Goal: Register for event/course

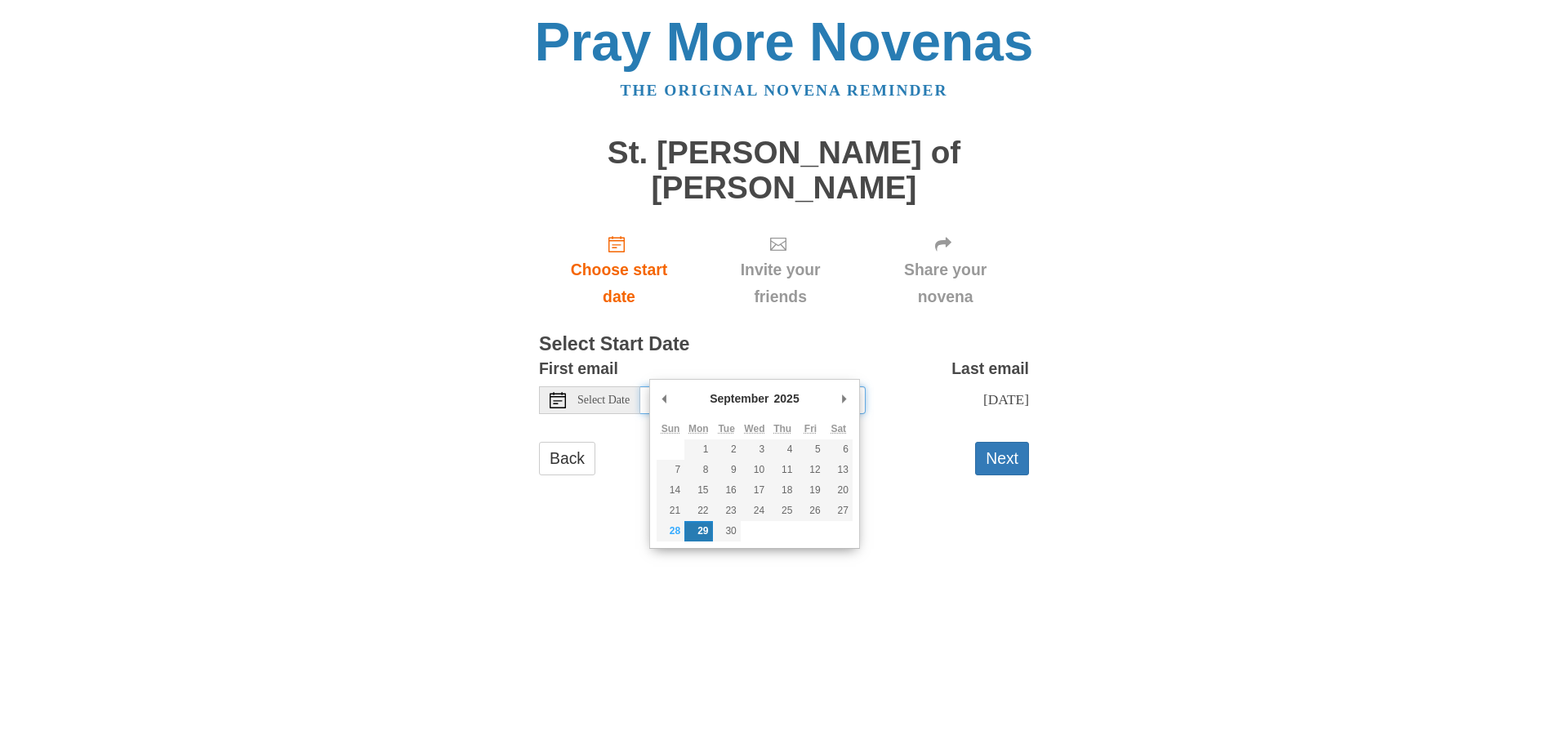
click at [762, 387] on input "[DATE]" at bounding box center [752, 400] width 226 height 27
type input "Monday, October 6th"
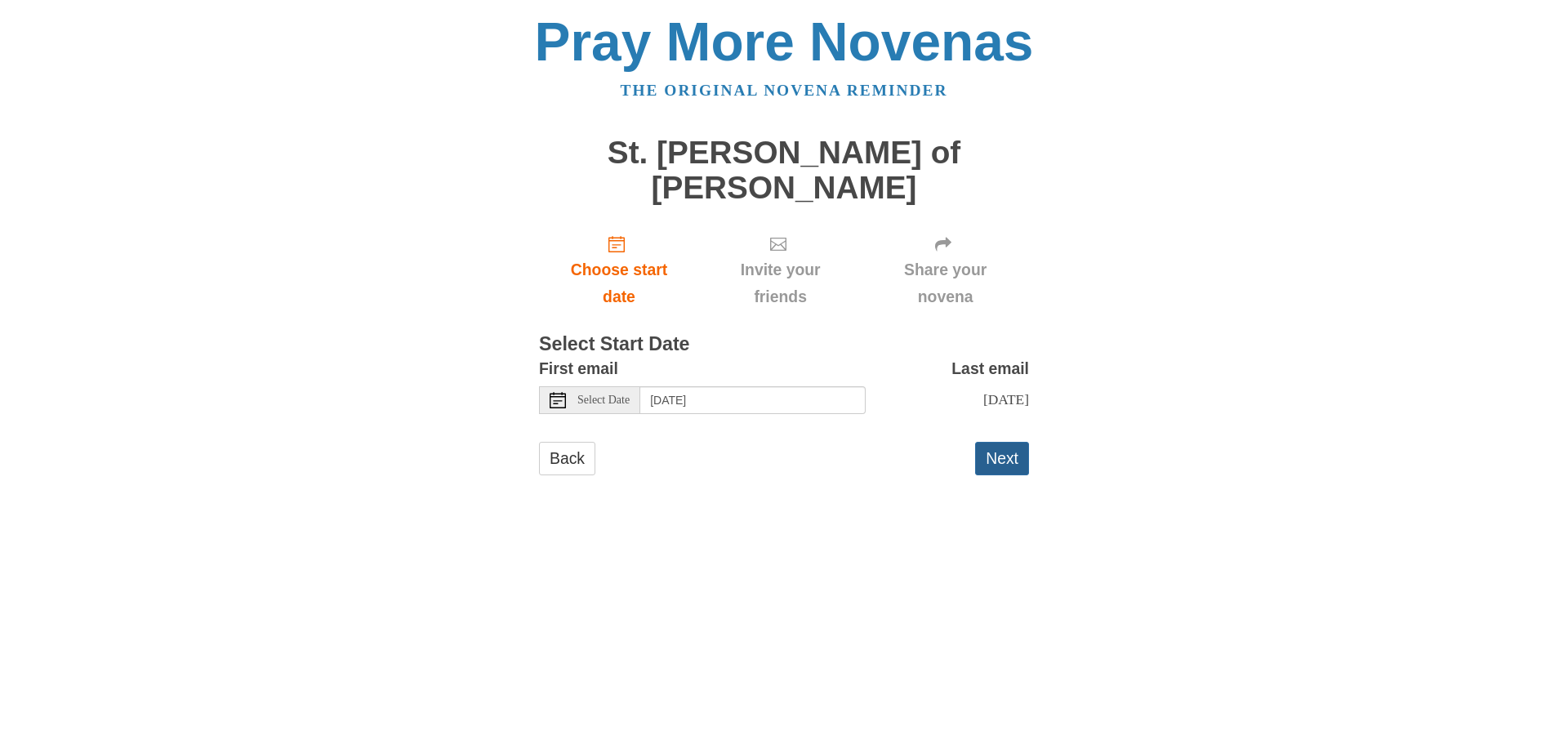
click at [1010, 442] on button "Next" at bounding box center [1001, 458] width 54 height 33
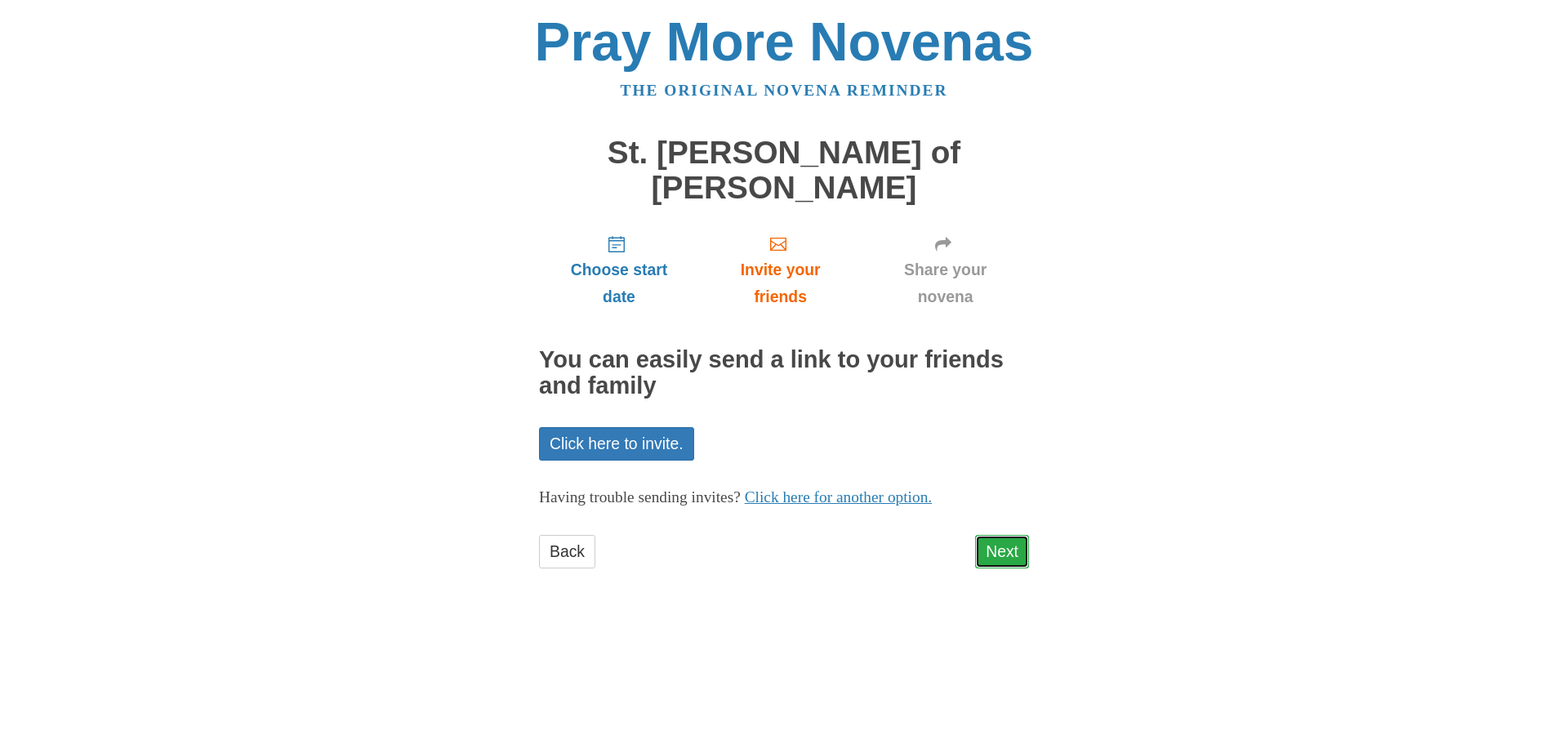
click at [997, 535] on link "Next" at bounding box center [1001, 552] width 54 height 33
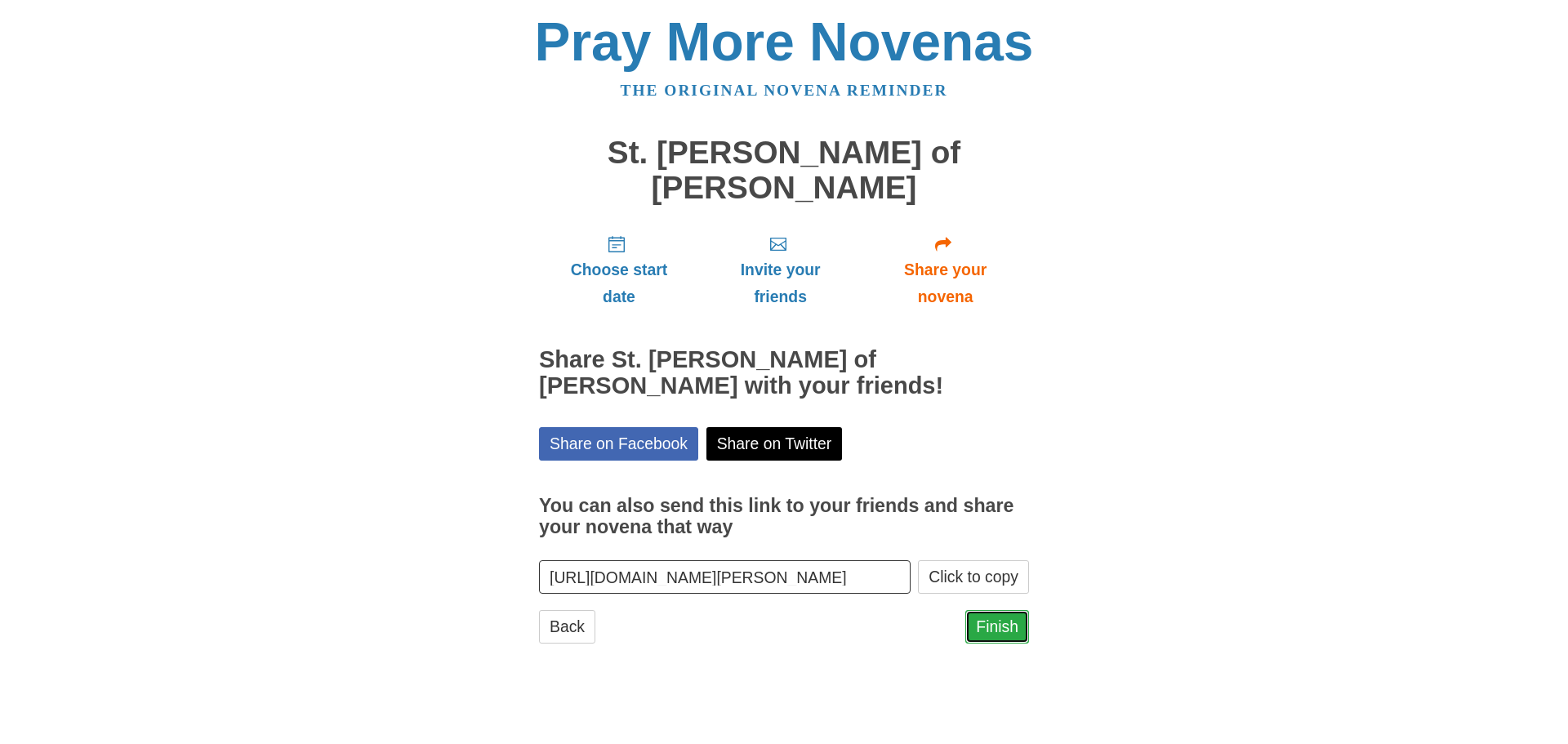
click at [988, 610] on link "Finish" at bounding box center [997, 627] width 63 height 33
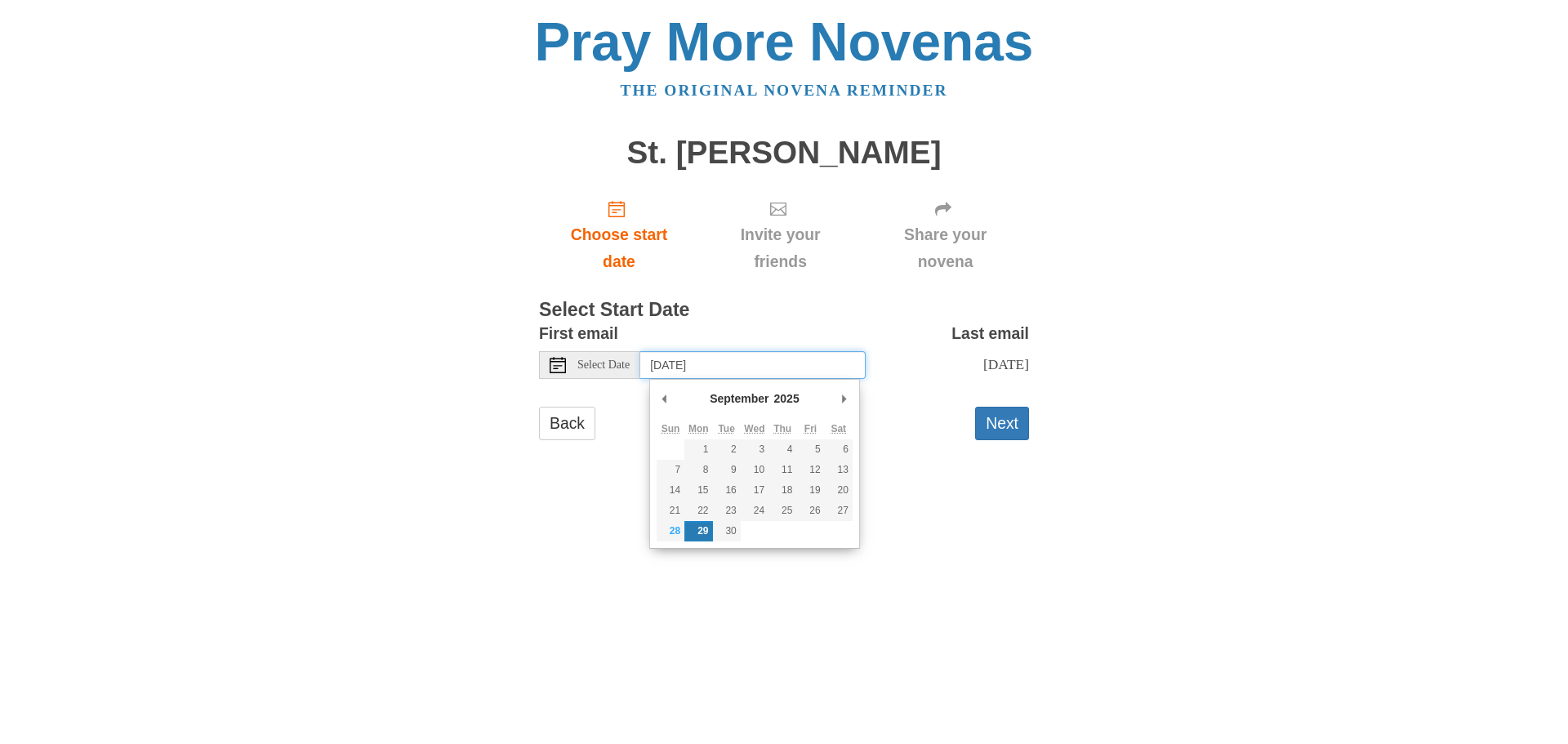
click at [711, 370] on input "[DATE]" at bounding box center [752, 364] width 226 height 27
type input "[DATE]"
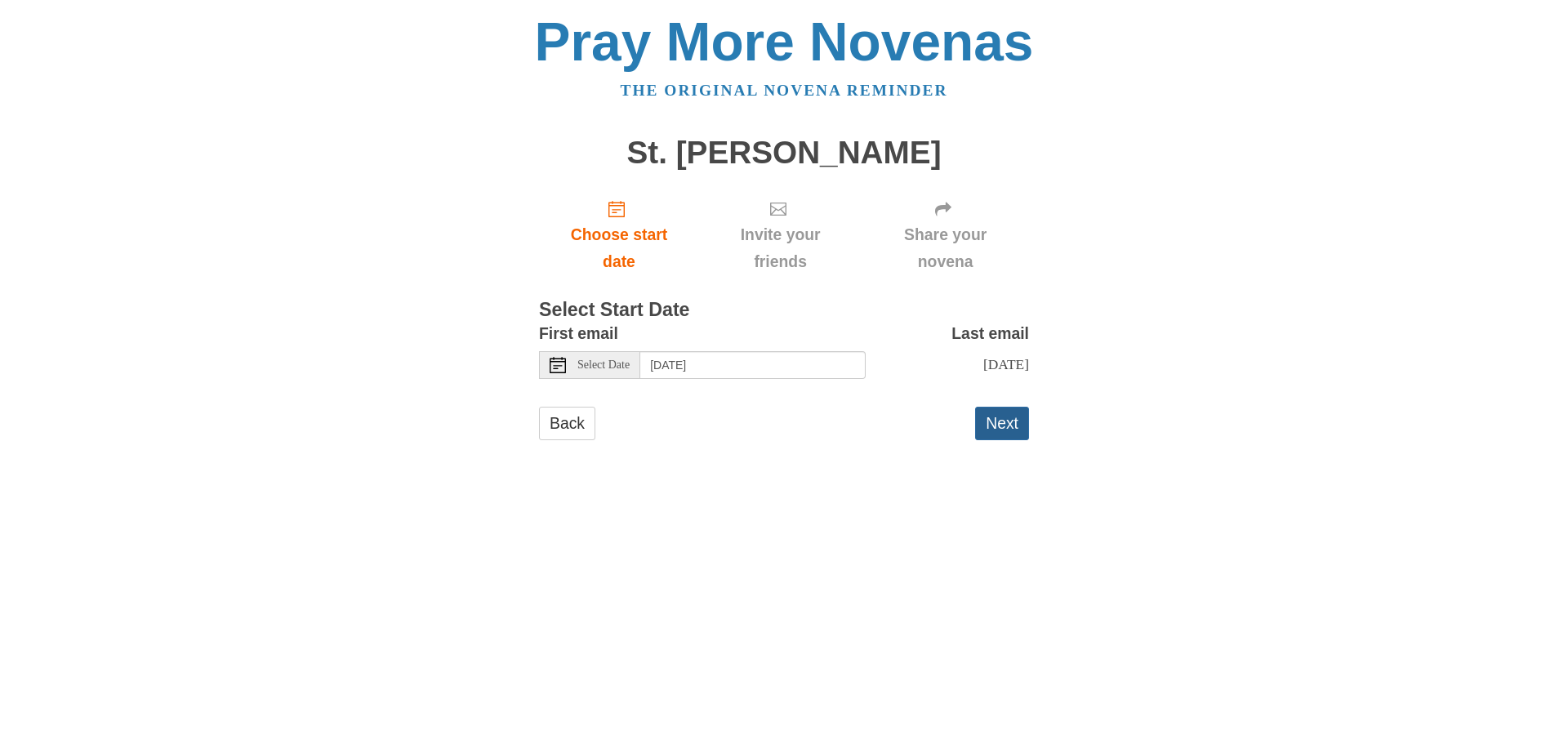
click at [986, 440] on button "Next" at bounding box center [1001, 423] width 54 height 33
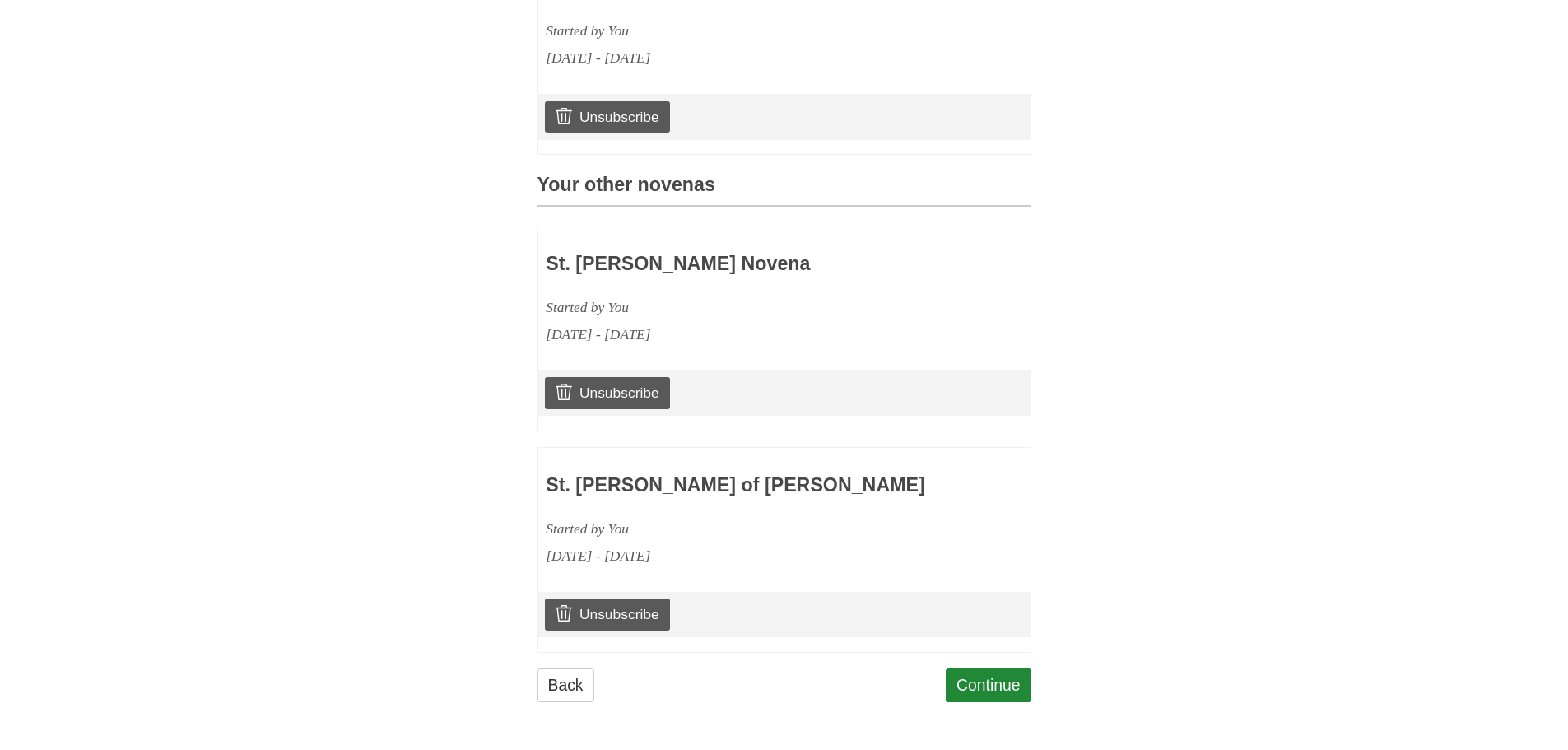
scroll to position [589, 0]
click at [986, 677] on link "Continue" at bounding box center [989, 685] width 86 height 34
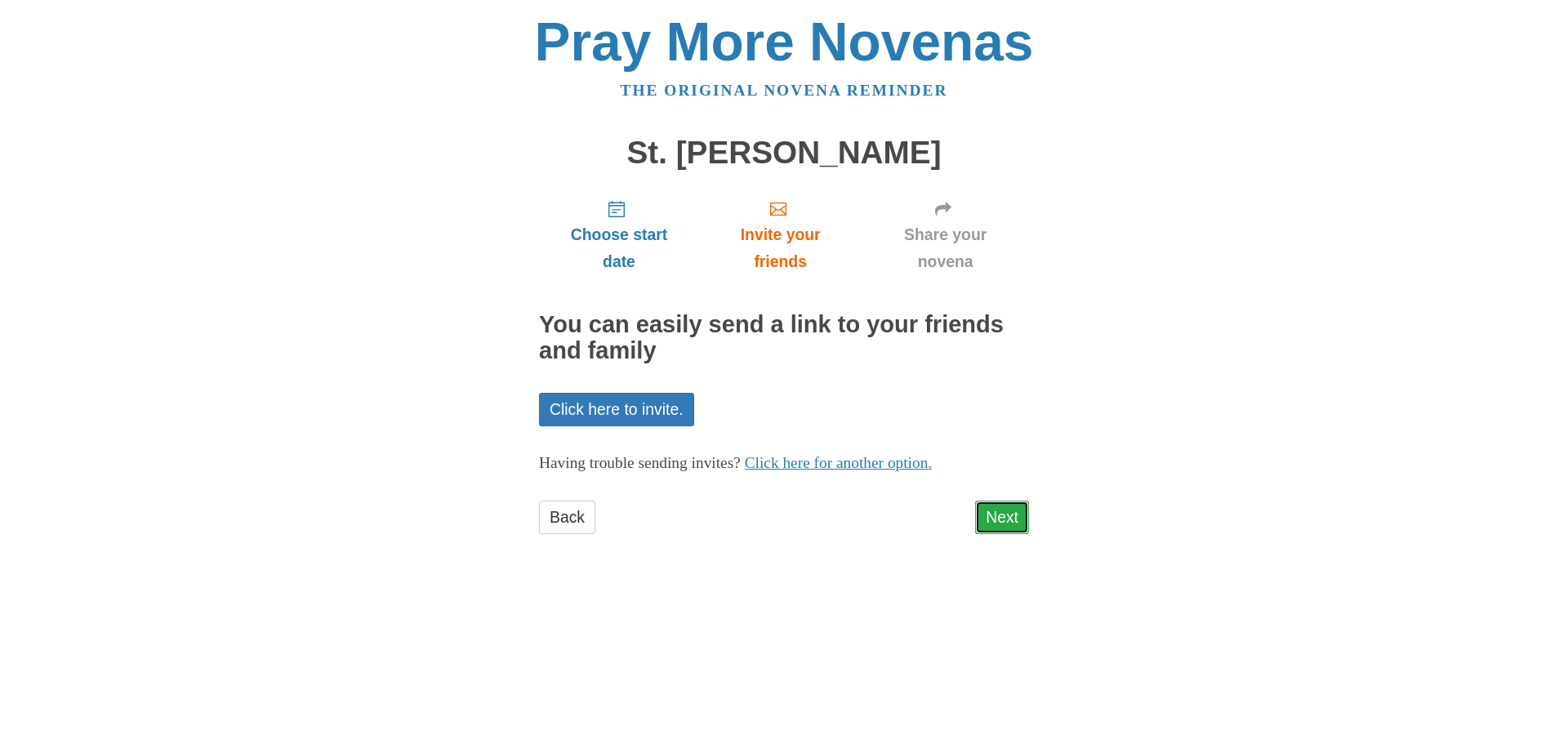
click at [1002, 520] on link "Next" at bounding box center [1001, 517] width 54 height 33
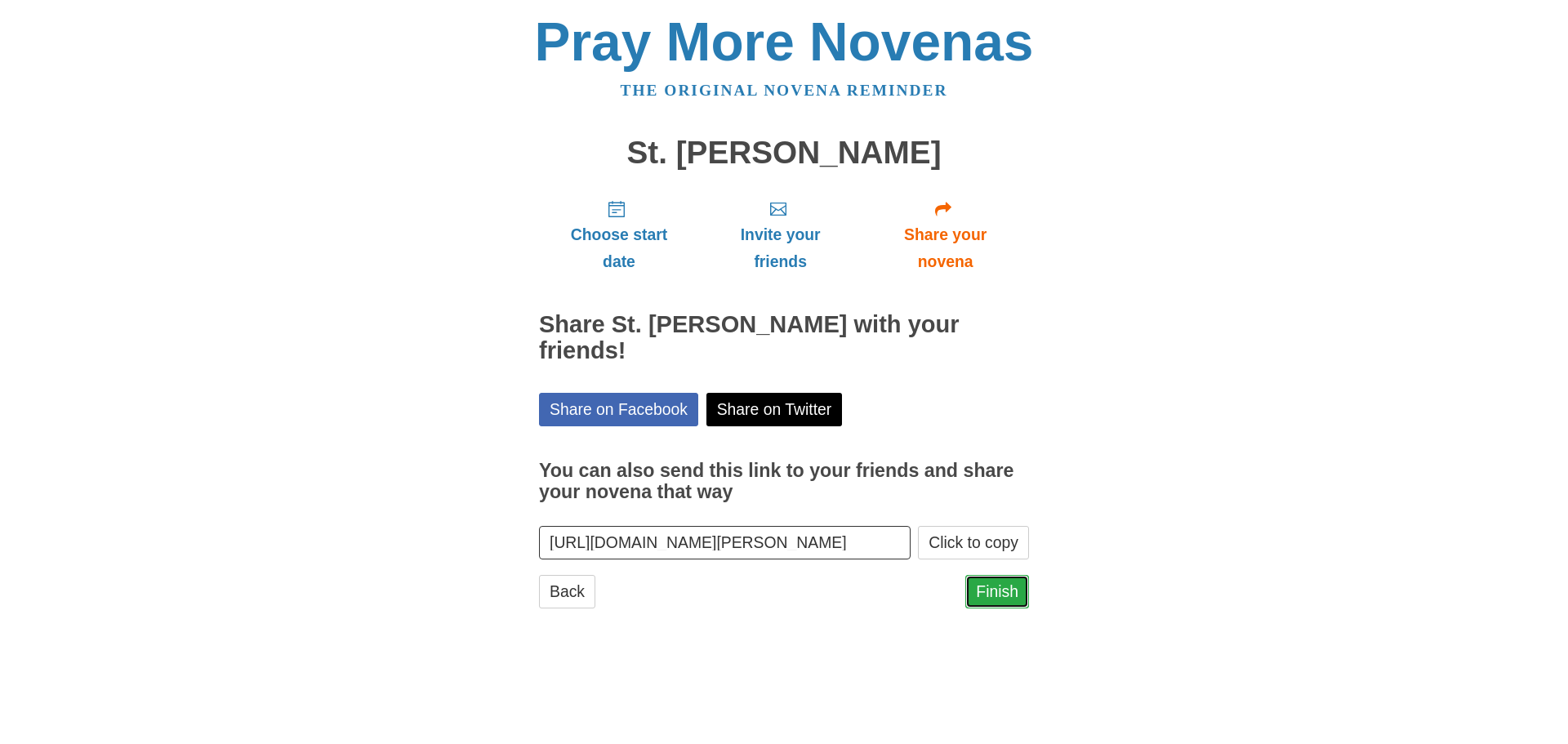
click at [991, 575] on link "Finish" at bounding box center [997, 592] width 63 height 33
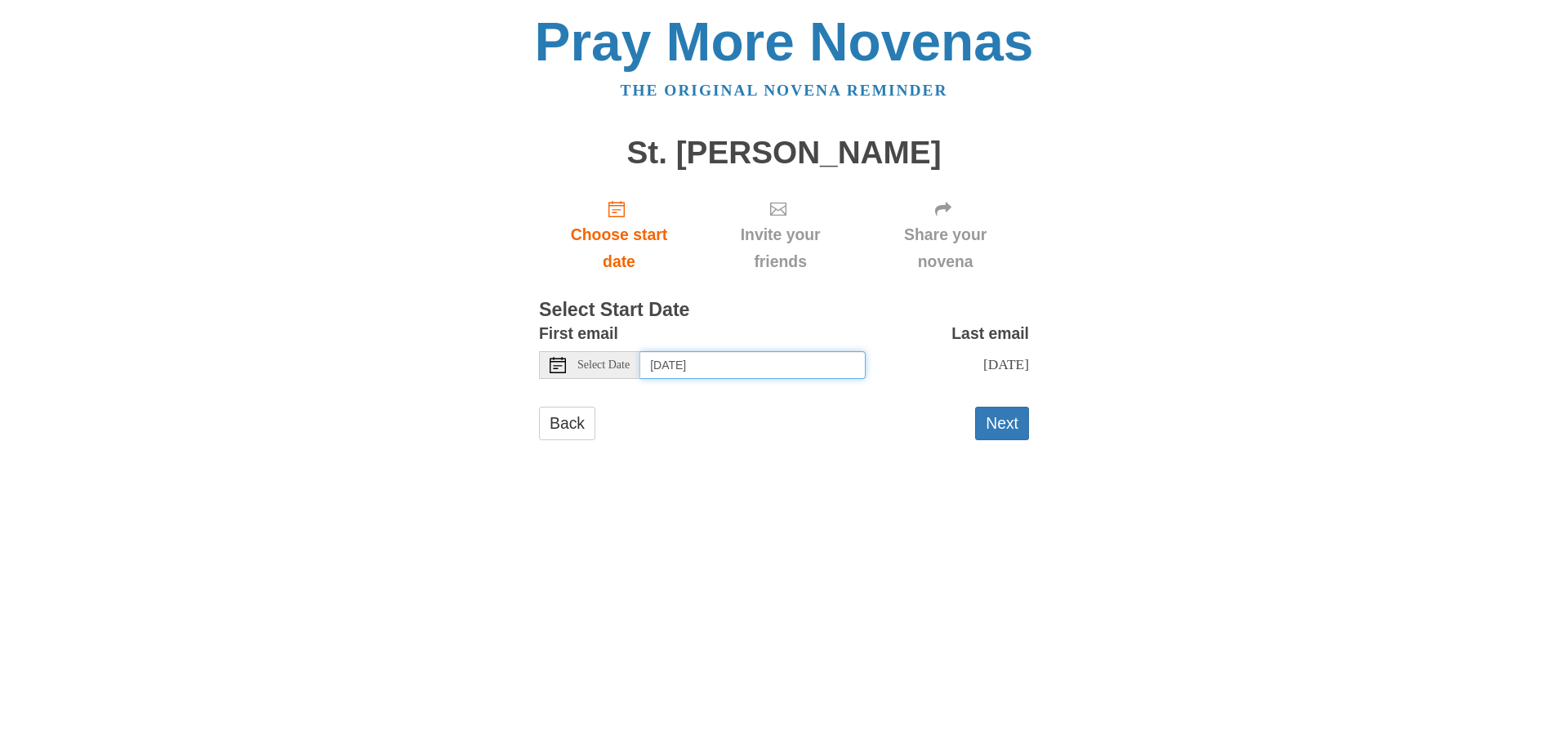
click at [793, 371] on input "Monday, September 29th" at bounding box center [752, 364] width 226 height 27
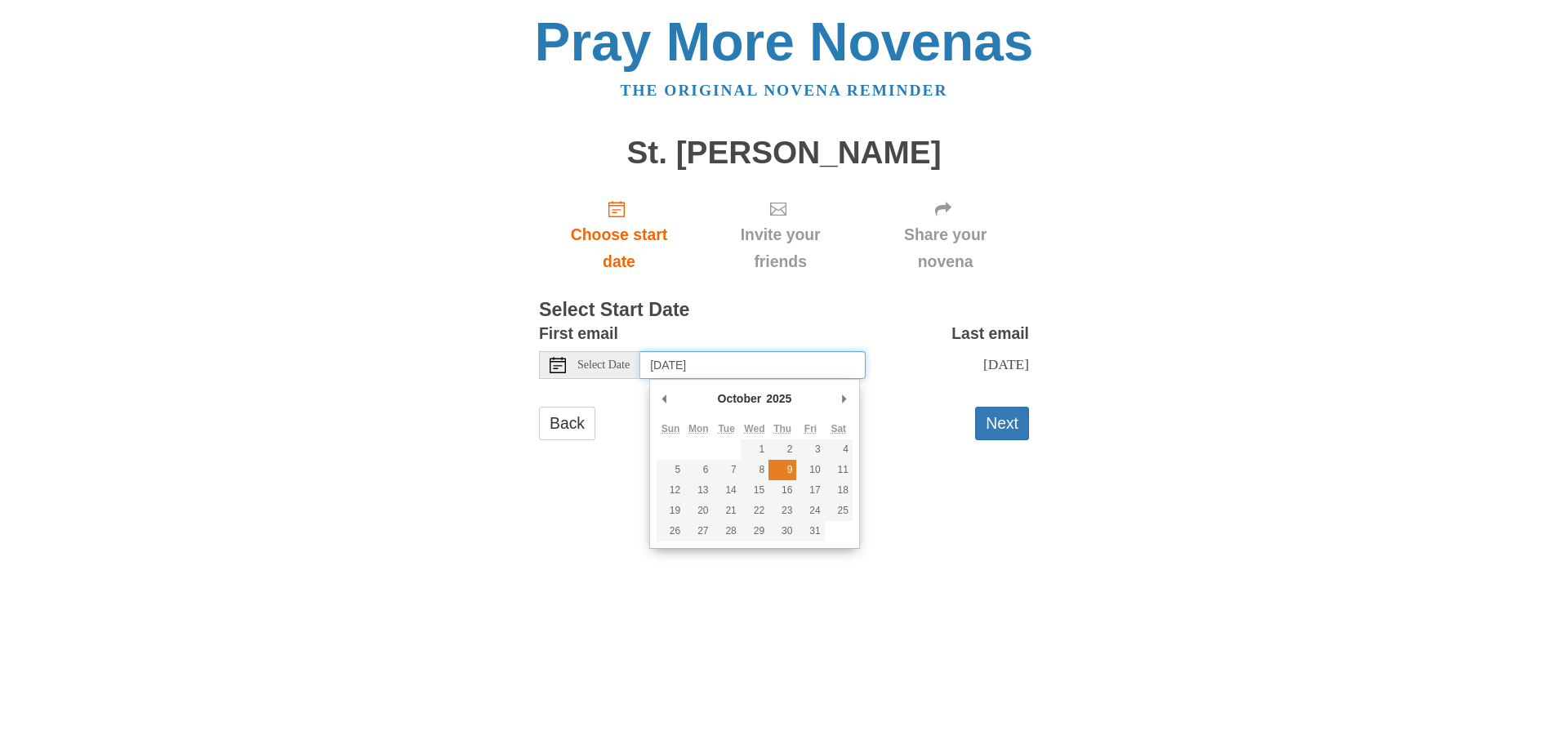
type input "Thursday, October 9th"
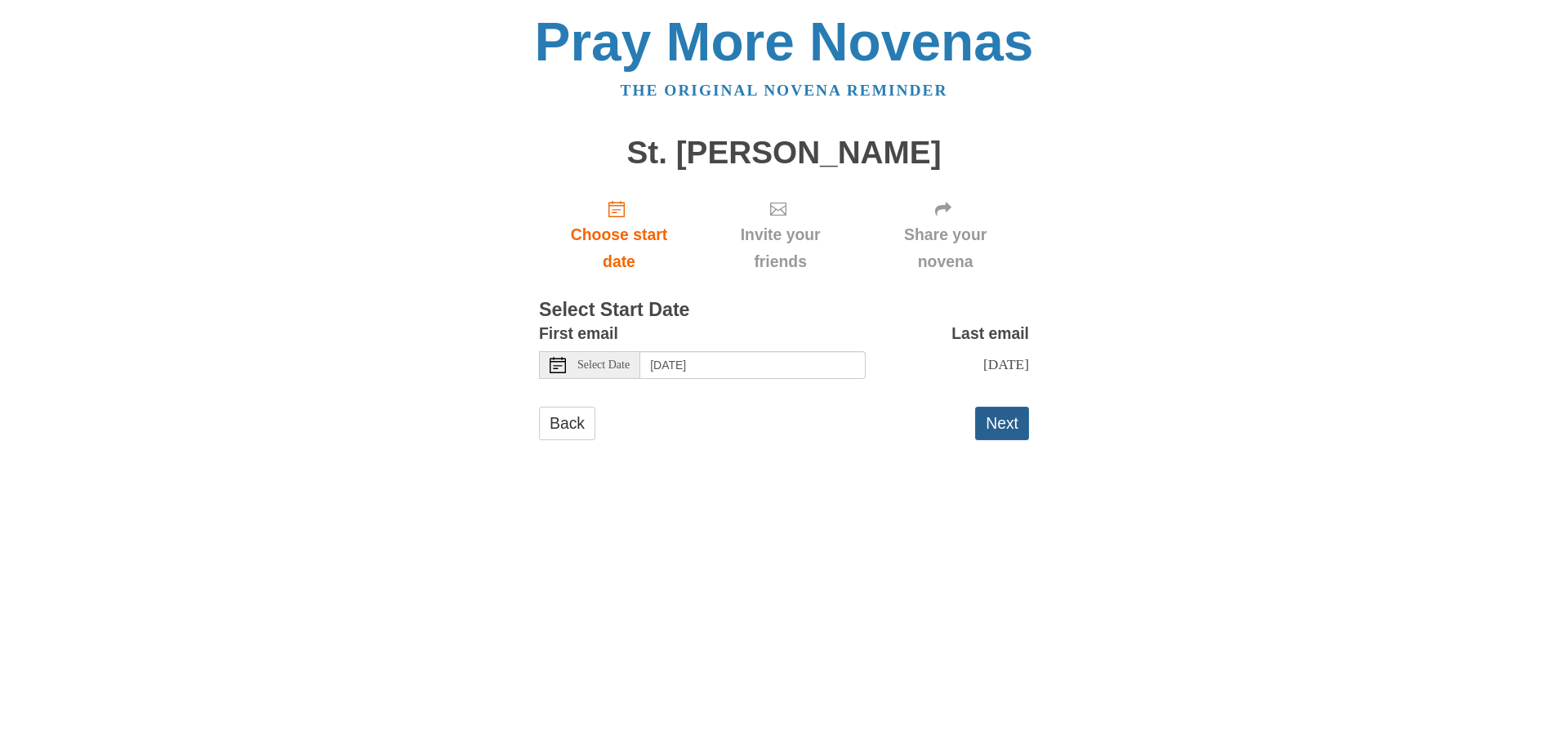
click at [996, 424] on button "Next" at bounding box center [1001, 423] width 54 height 33
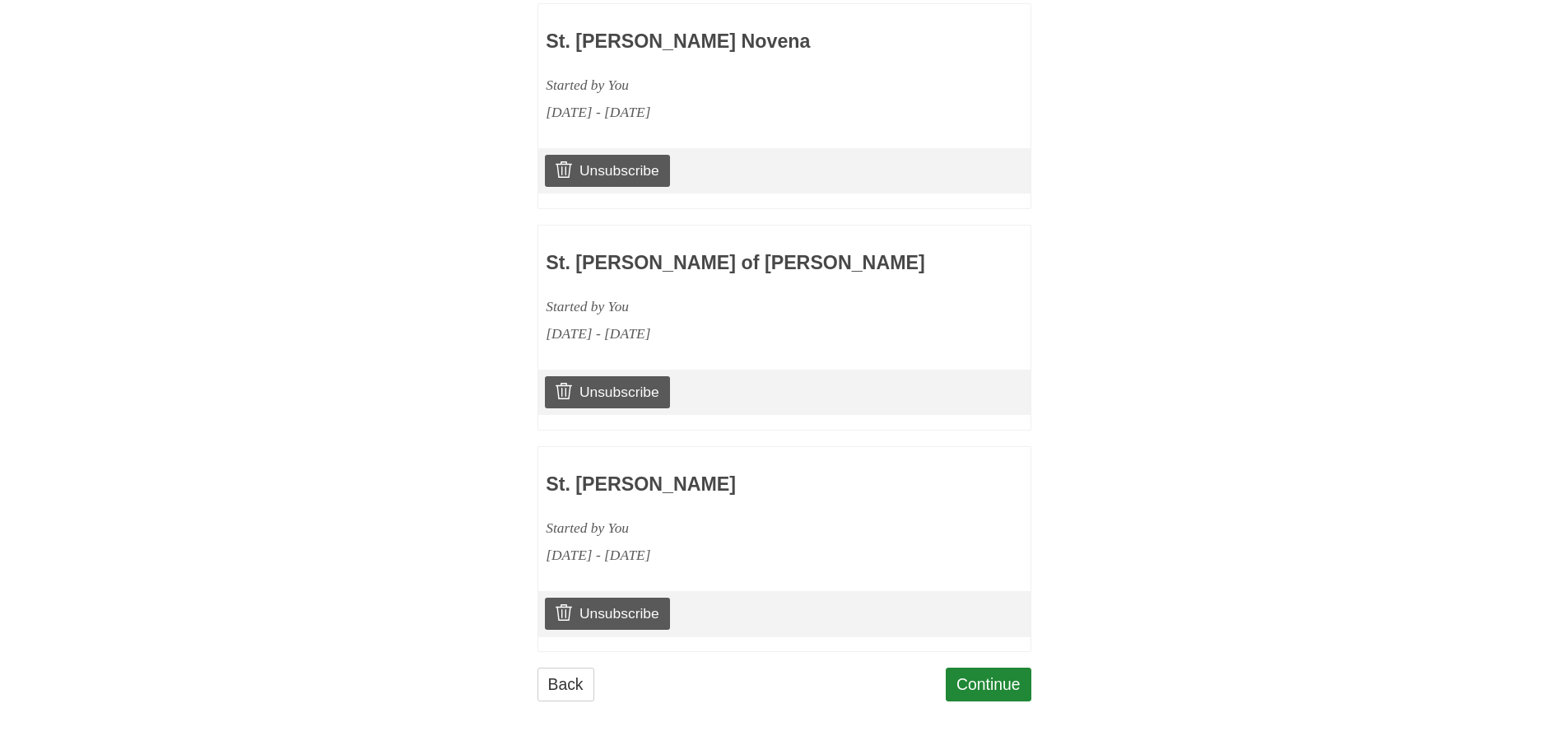
scroll to position [810, 0]
click at [992, 689] on link "Continue" at bounding box center [989, 684] width 86 height 34
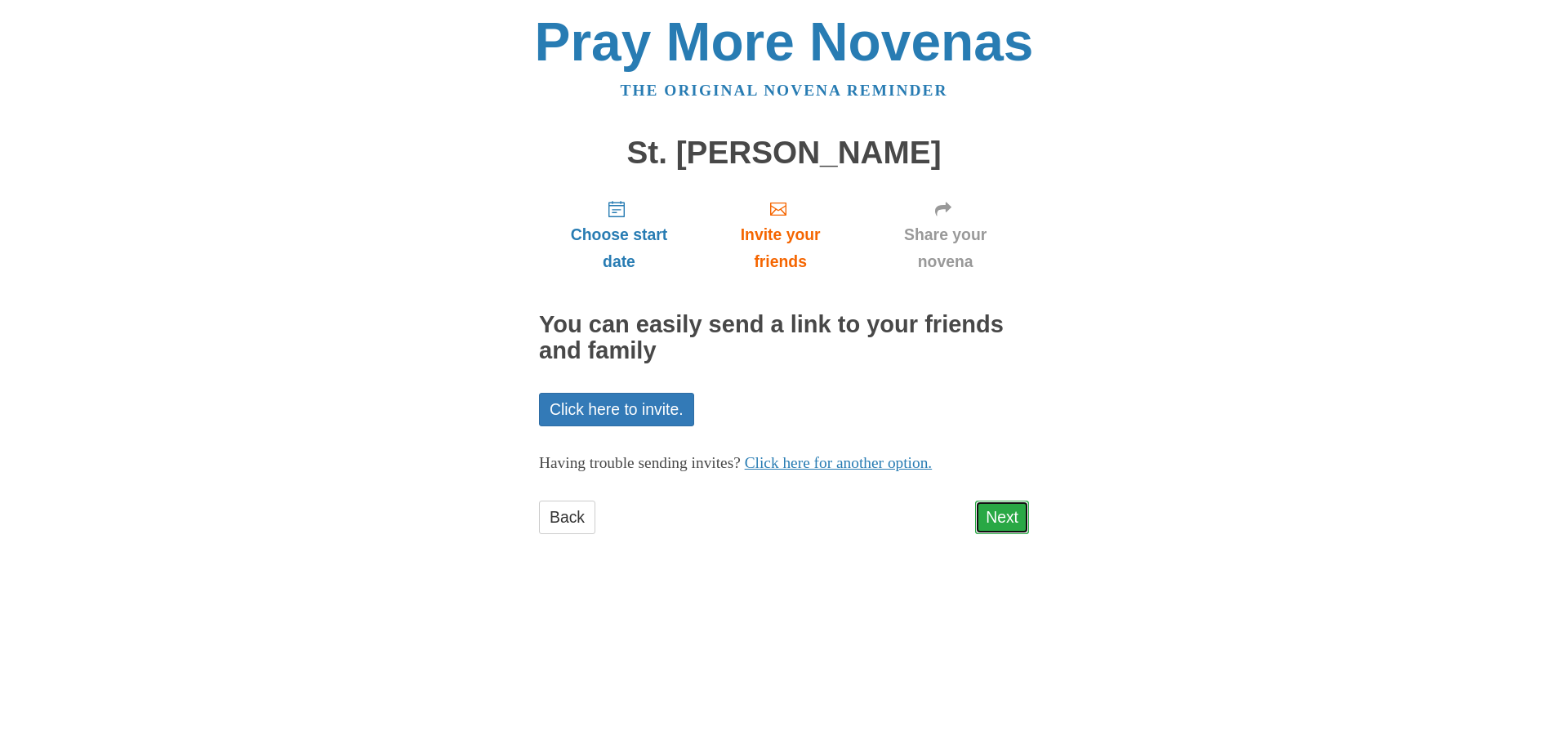
click at [1000, 515] on link "Next" at bounding box center [1001, 517] width 54 height 33
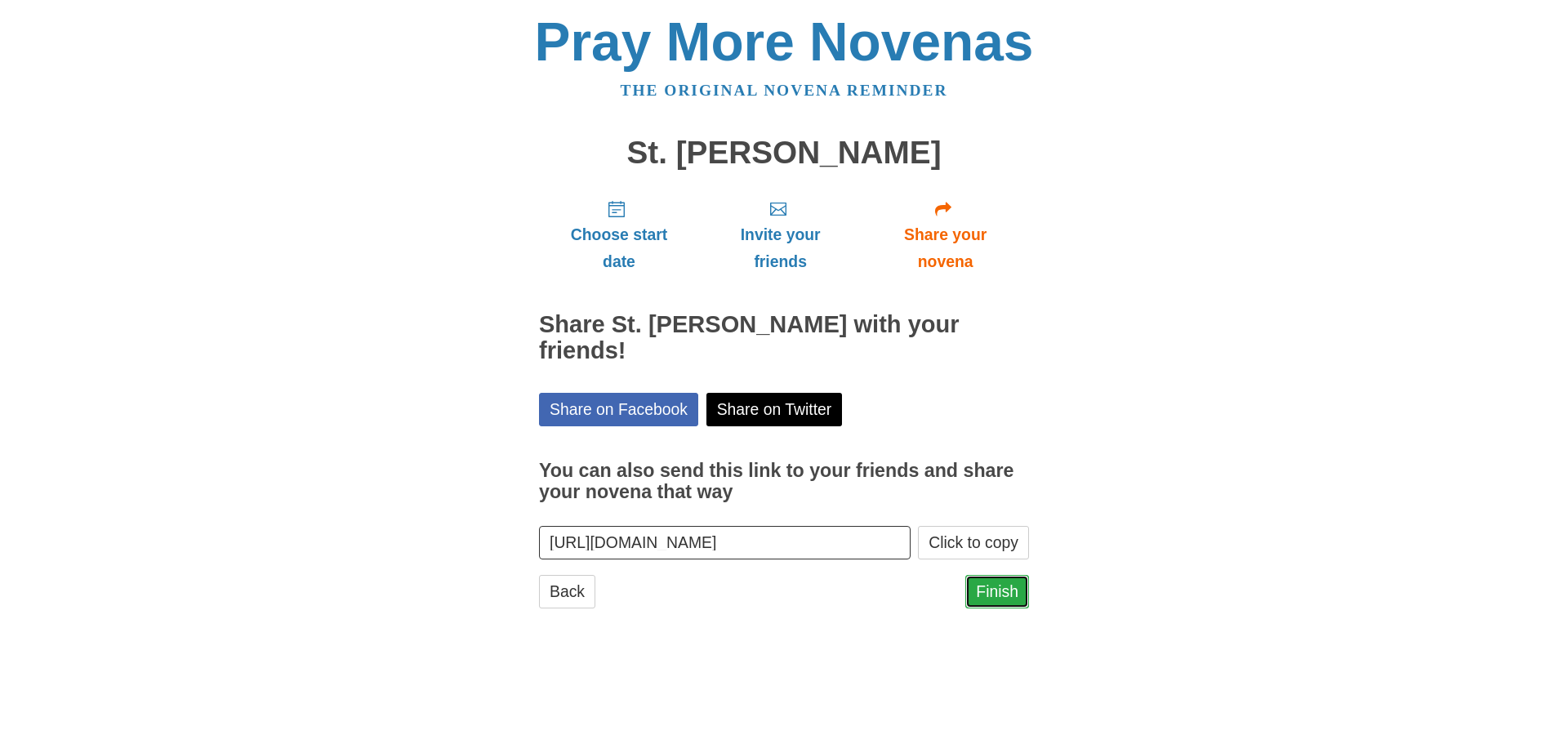
click at [995, 575] on link "Finish" at bounding box center [997, 592] width 63 height 33
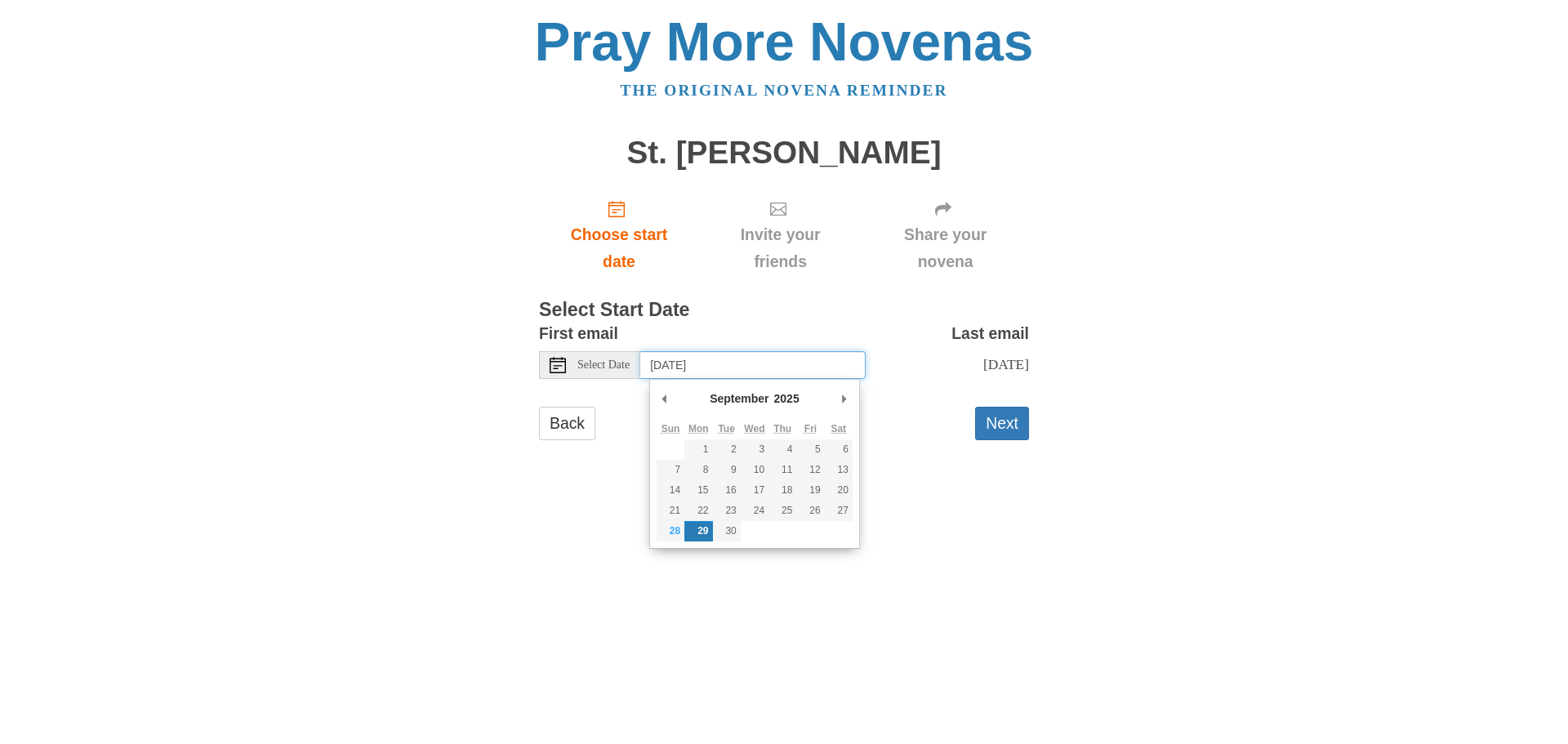
click at [755, 367] on input "Monday, September 29th" at bounding box center [752, 364] width 226 height 27
type input "Sunday, October 19th"
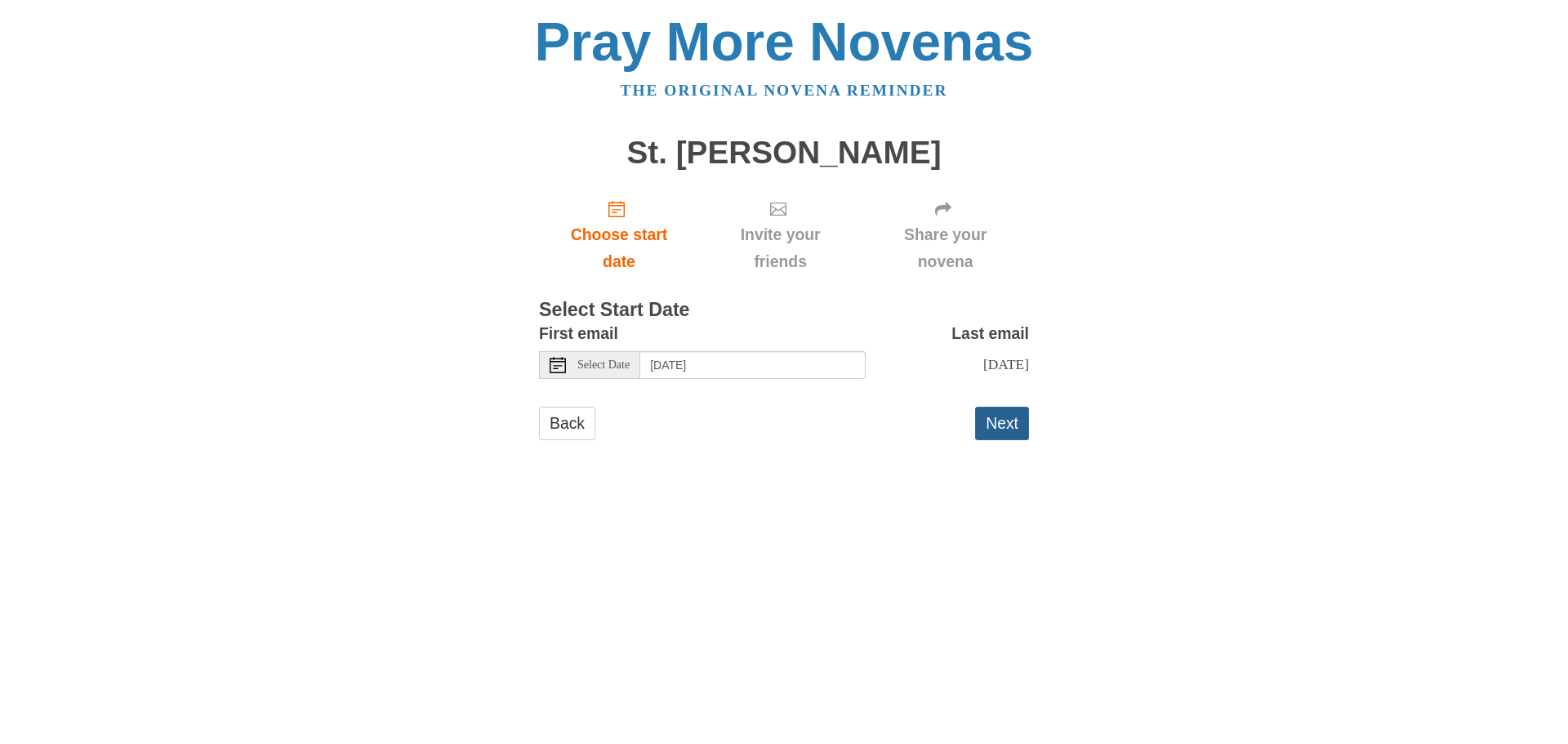
click at [995, 427] on button "Next" at bounding box center [1001, 423] width 54 height 33
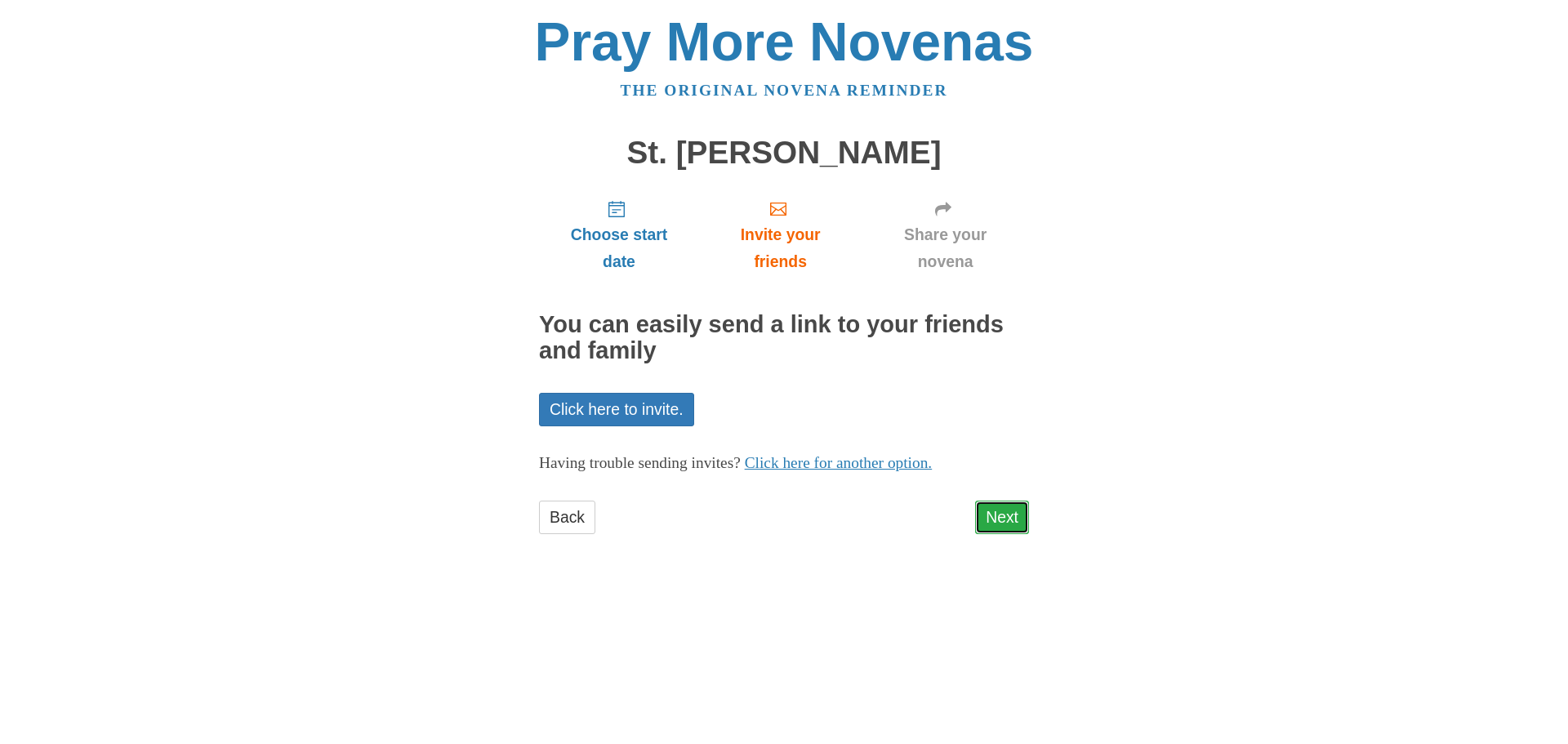
click at [1001, 507] on link "Next" at bounding box center [1001, 517] width 54 height 33
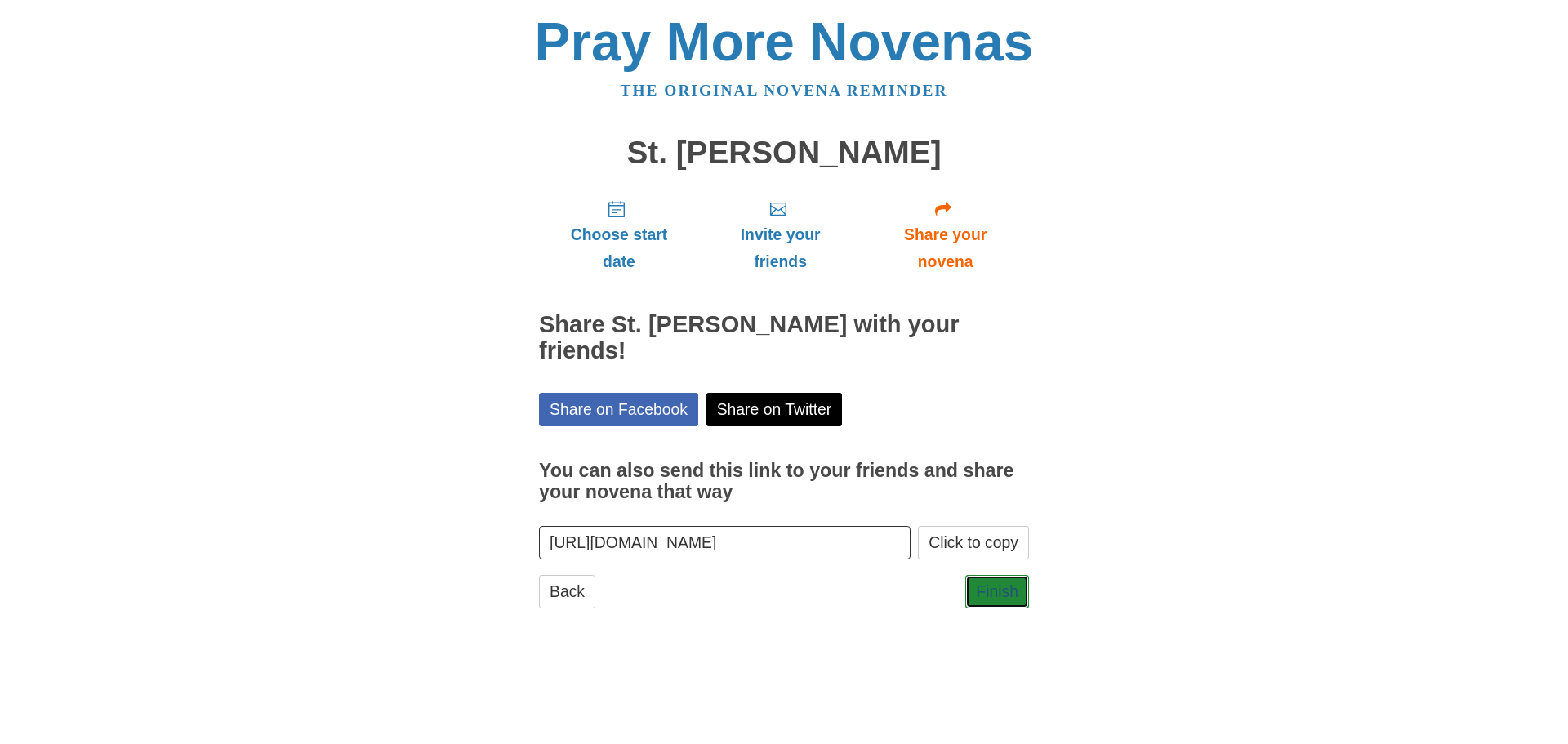
drag, startPoint x: 0, startPoint y: 0, endPoint x: 996, endPoint y: 558, distance: 1141.7
click at [991, 575] on link "Finish" at bounding box center [997, 592] width 63 height 33
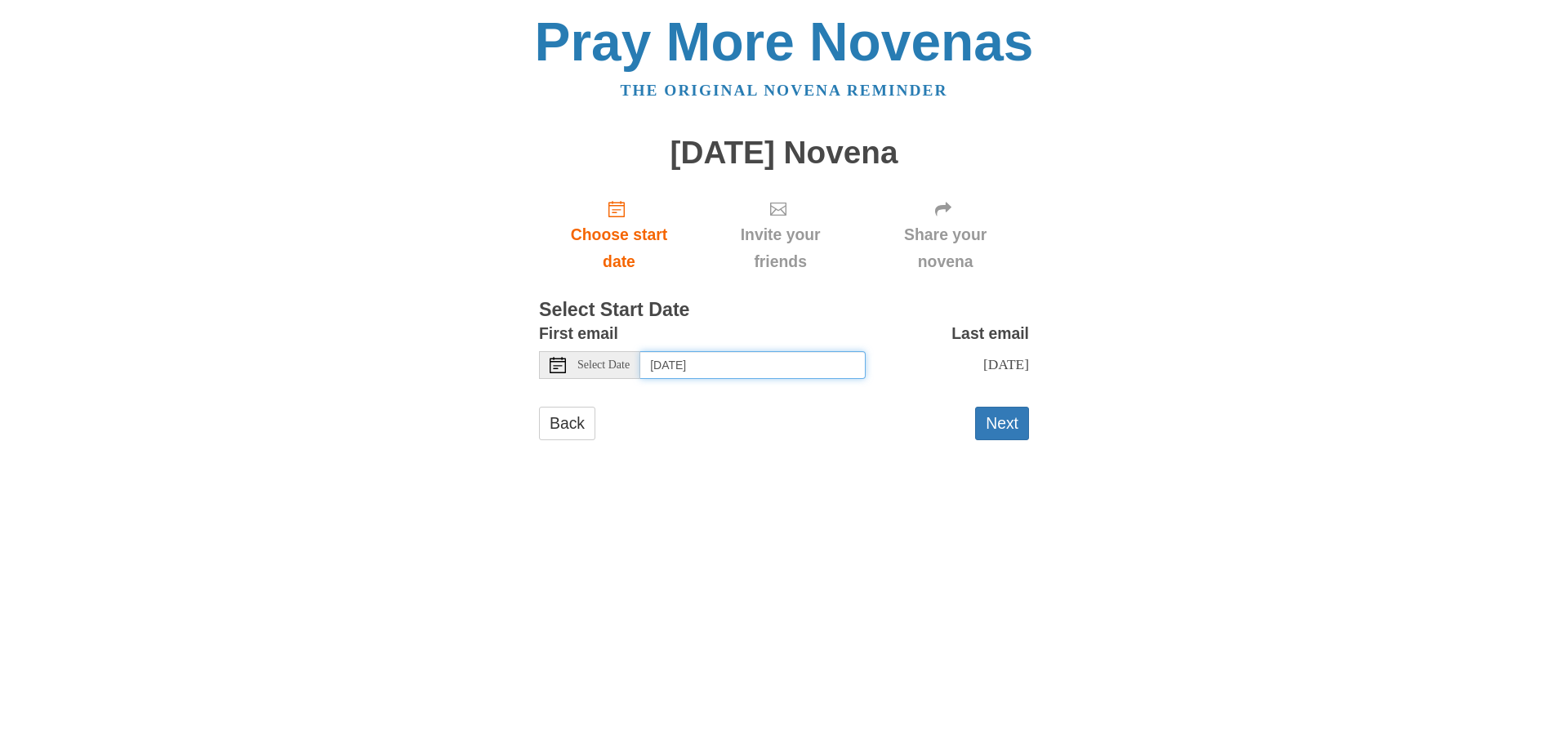
click at [770, 362] on input "[DATE]" at bounding box center [752, 364] width 226 height 27
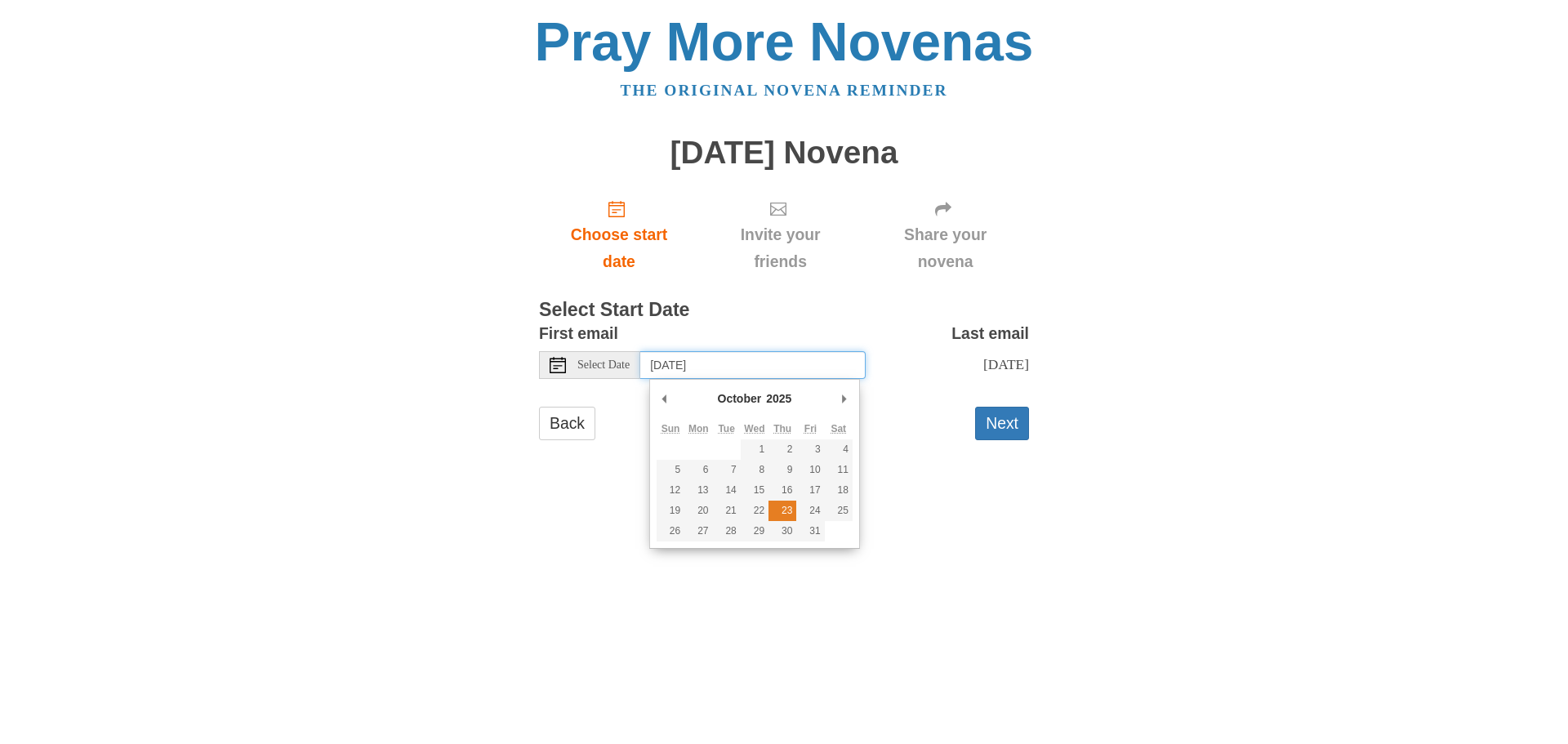
type input "[DATE]"
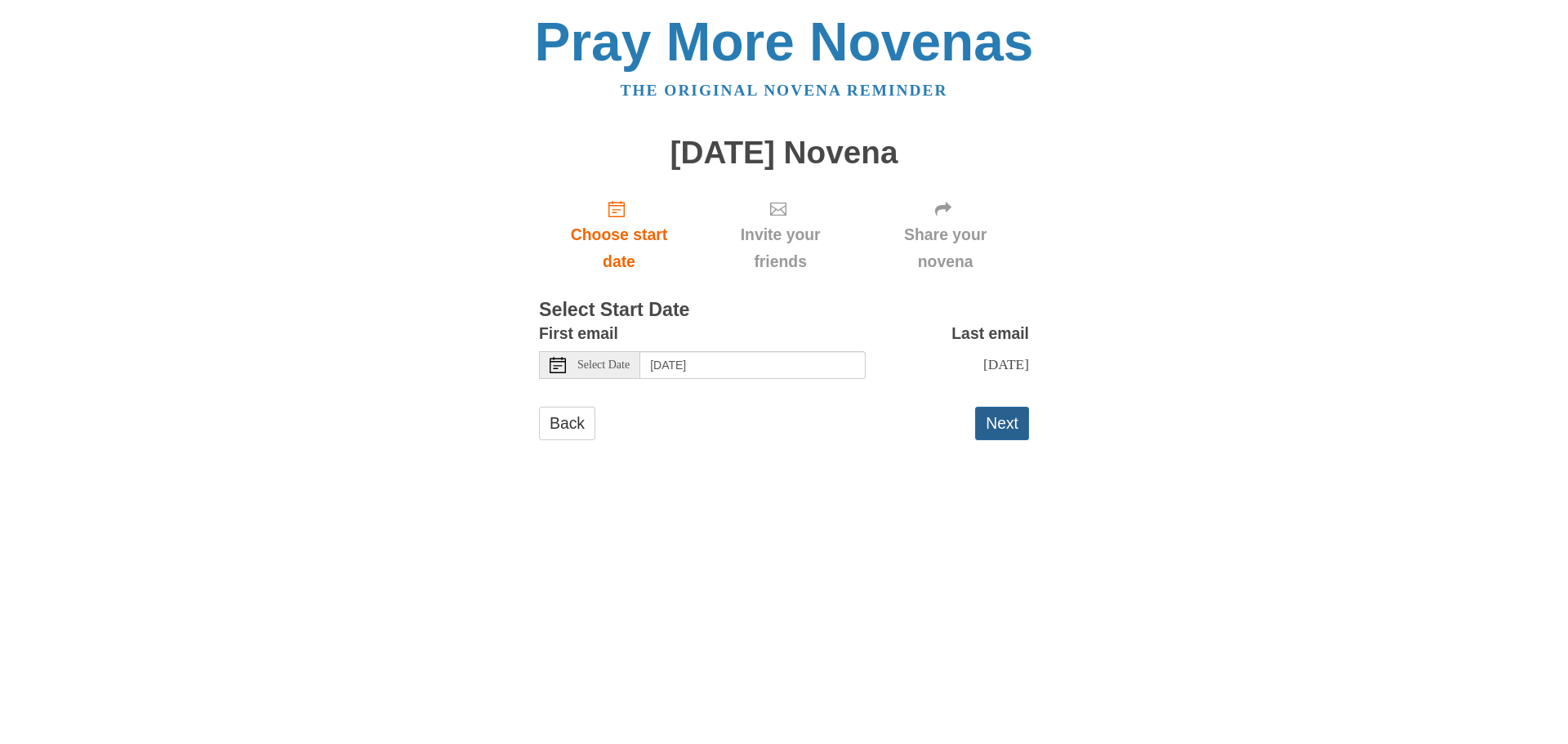
click at [1005, 435] on button "Next" at bounding box center [1001, 423] width 54 height 33
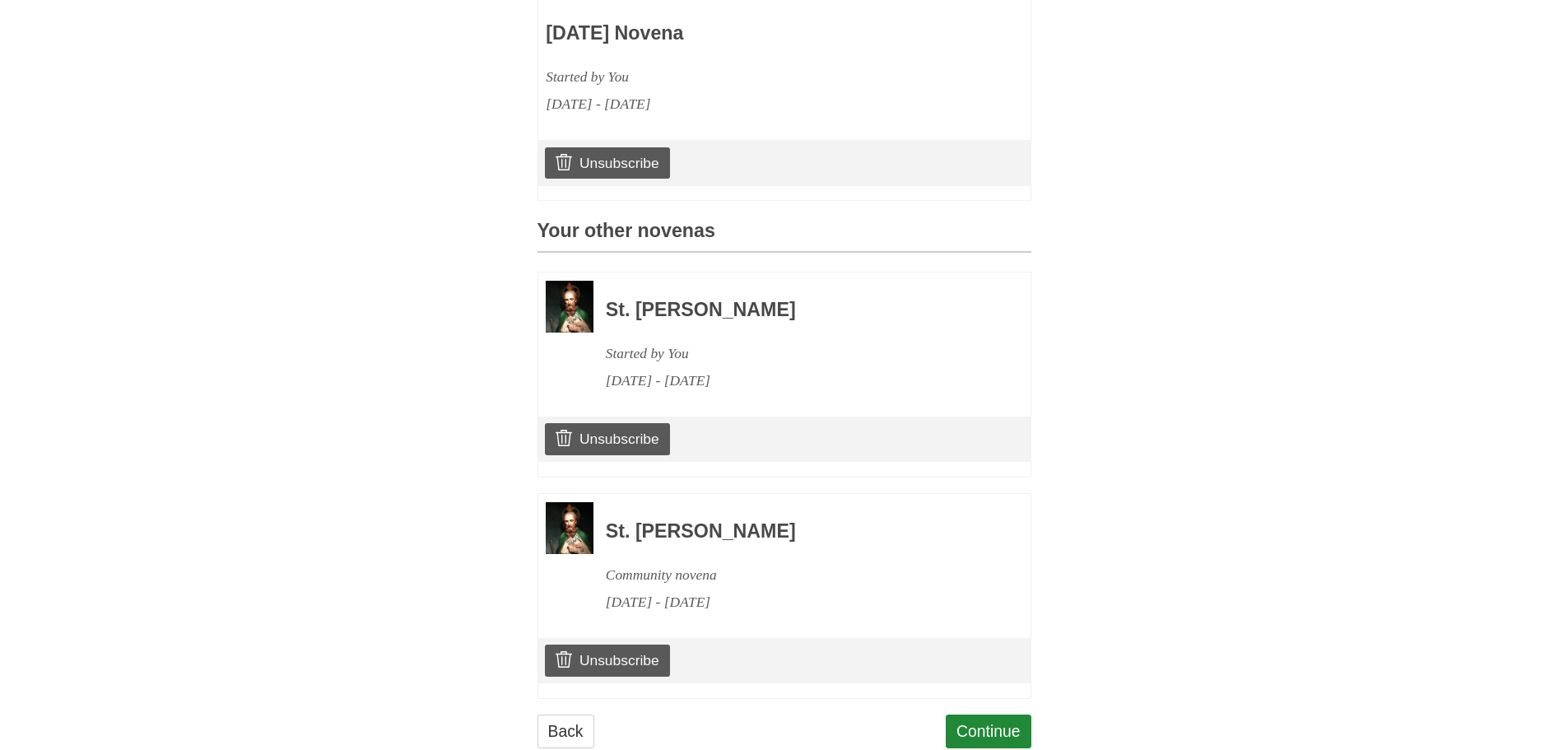
scroll to position [589, 0]
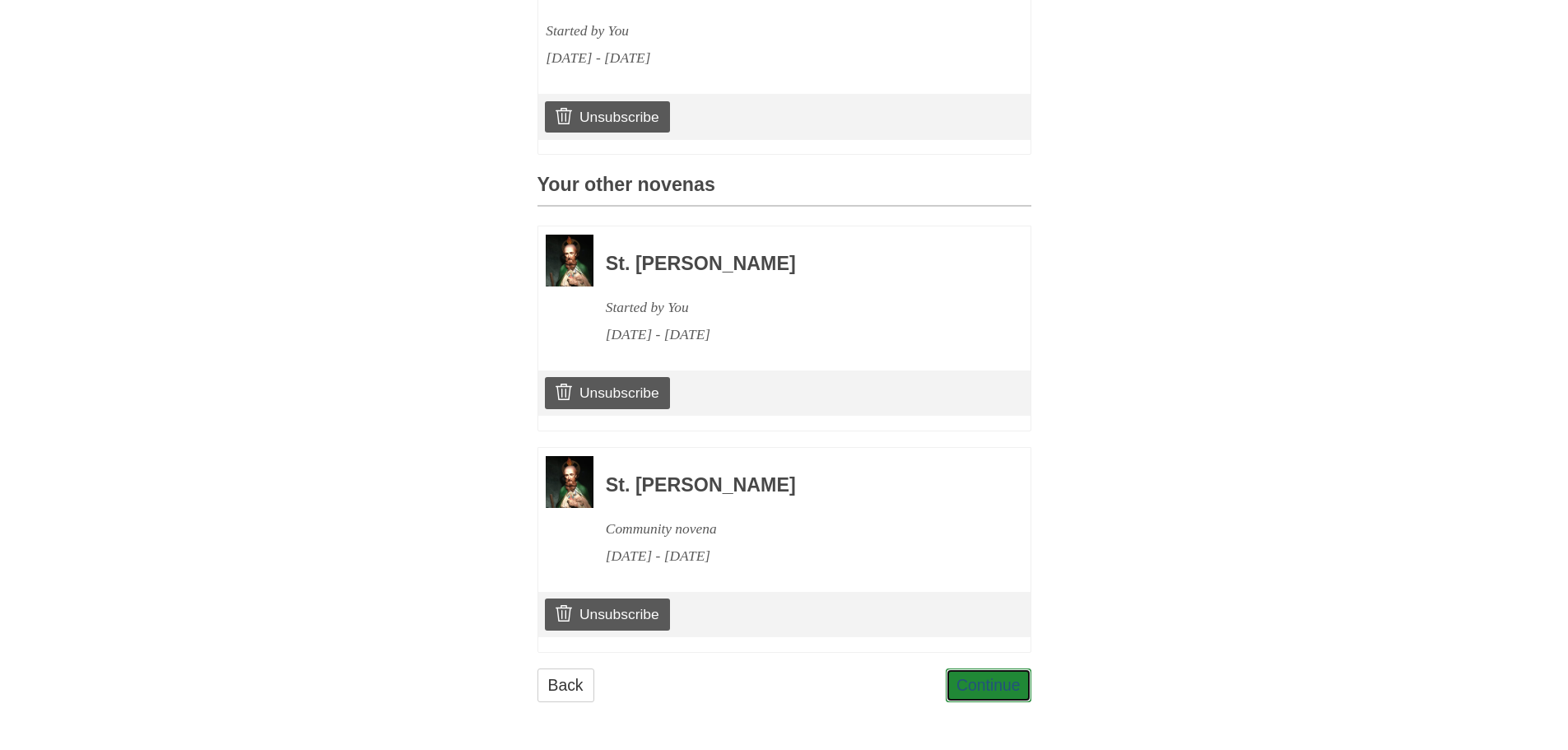
drag, startPoint x: 998, startPoint y: 689, endPoint x: 972, endPoint y: 642, distance: 53.7
click at [997, 689] on link "Continue" at bounding box center [989, 685] width 86 height 34
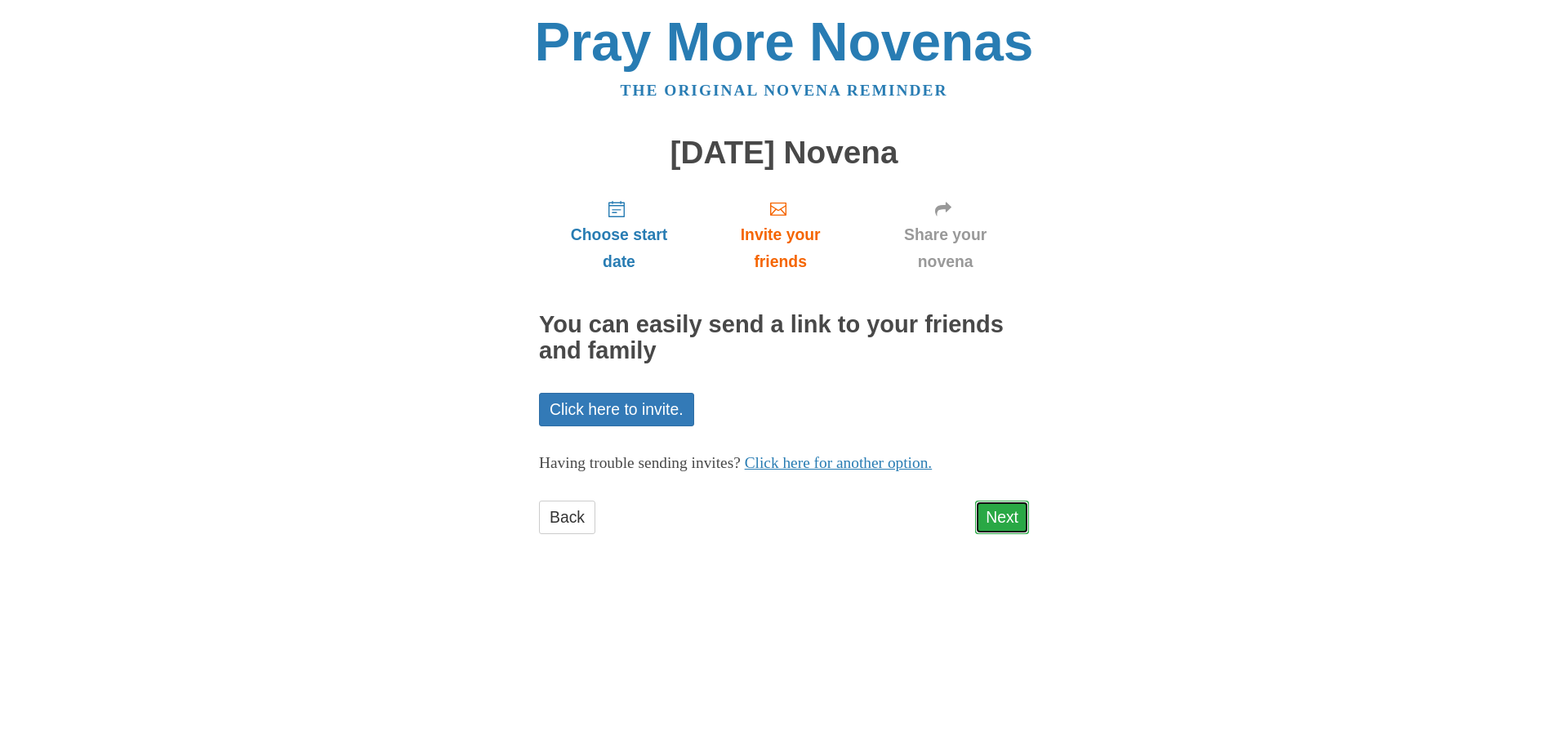
click at [987, 517] on link "Next" at bounding box center [1001, 517] width 54 height 33
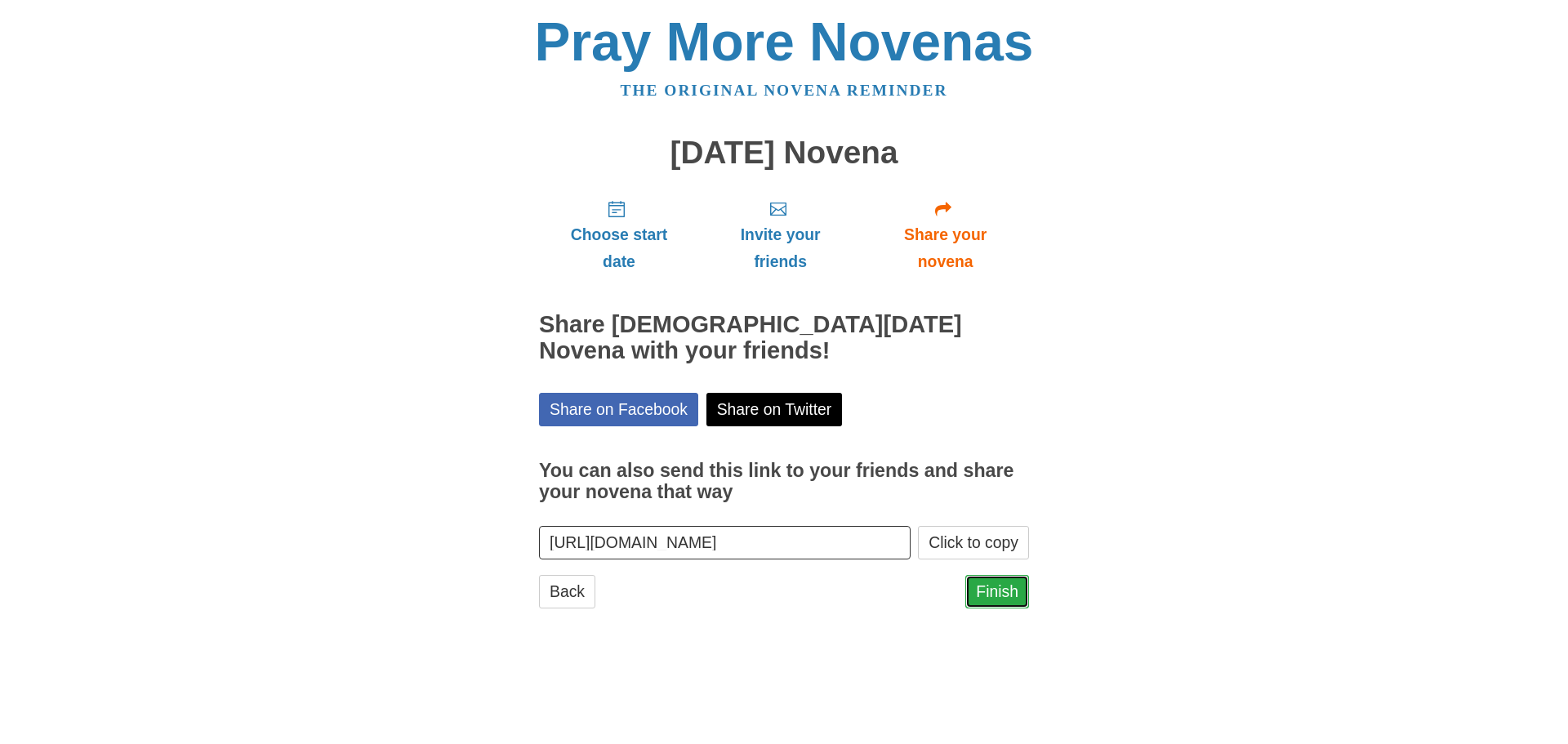
click at [984, 587] on link "Finish" at bounding box center [997, 592] width 63 height 33
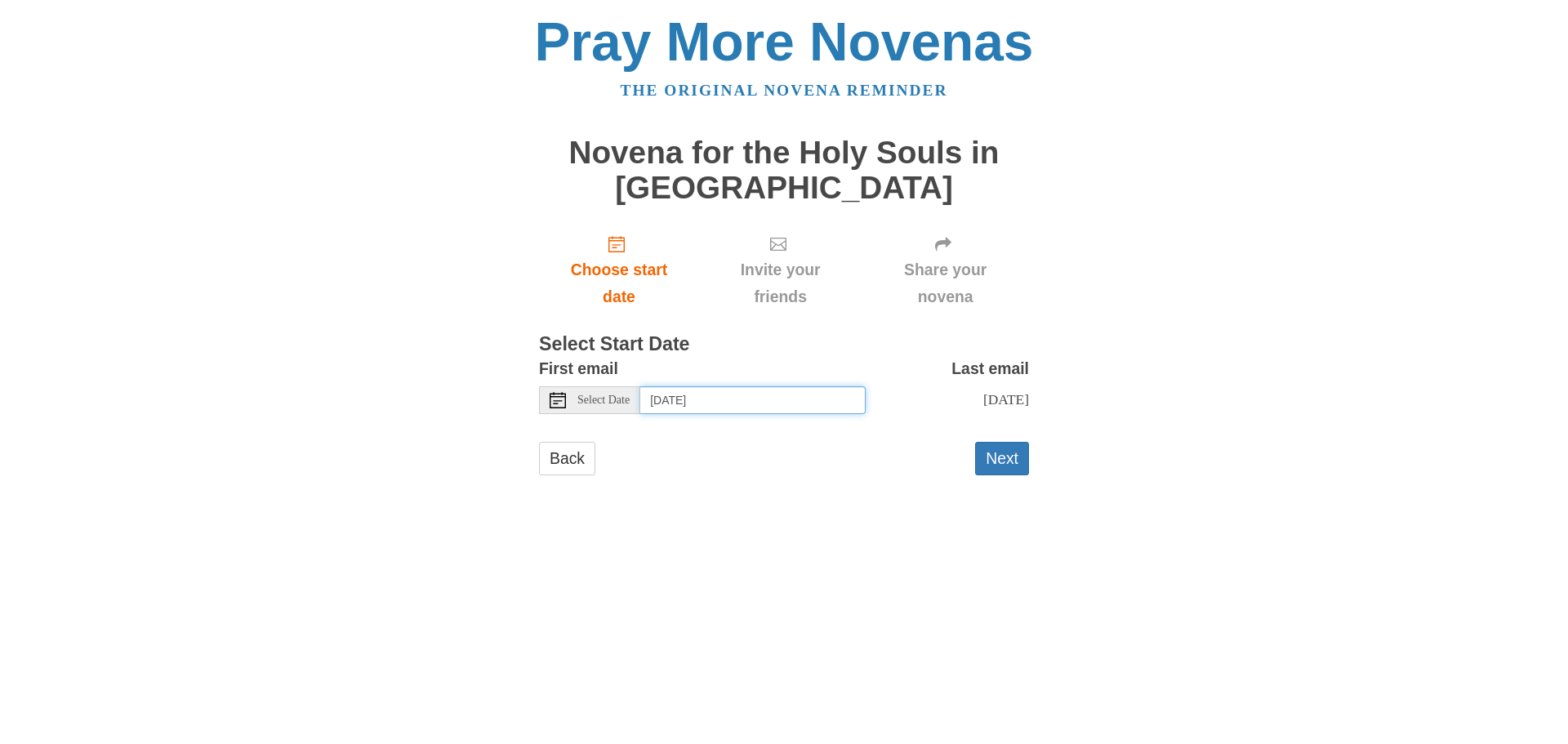
drag, startPoint x: 728, startPoint y: 404, endPoint x: 734, endPoint y: 395, distance: 10.8
click at [730, 401] on input "[DATE]" at bounding box center [752, 400] width 226 height 27
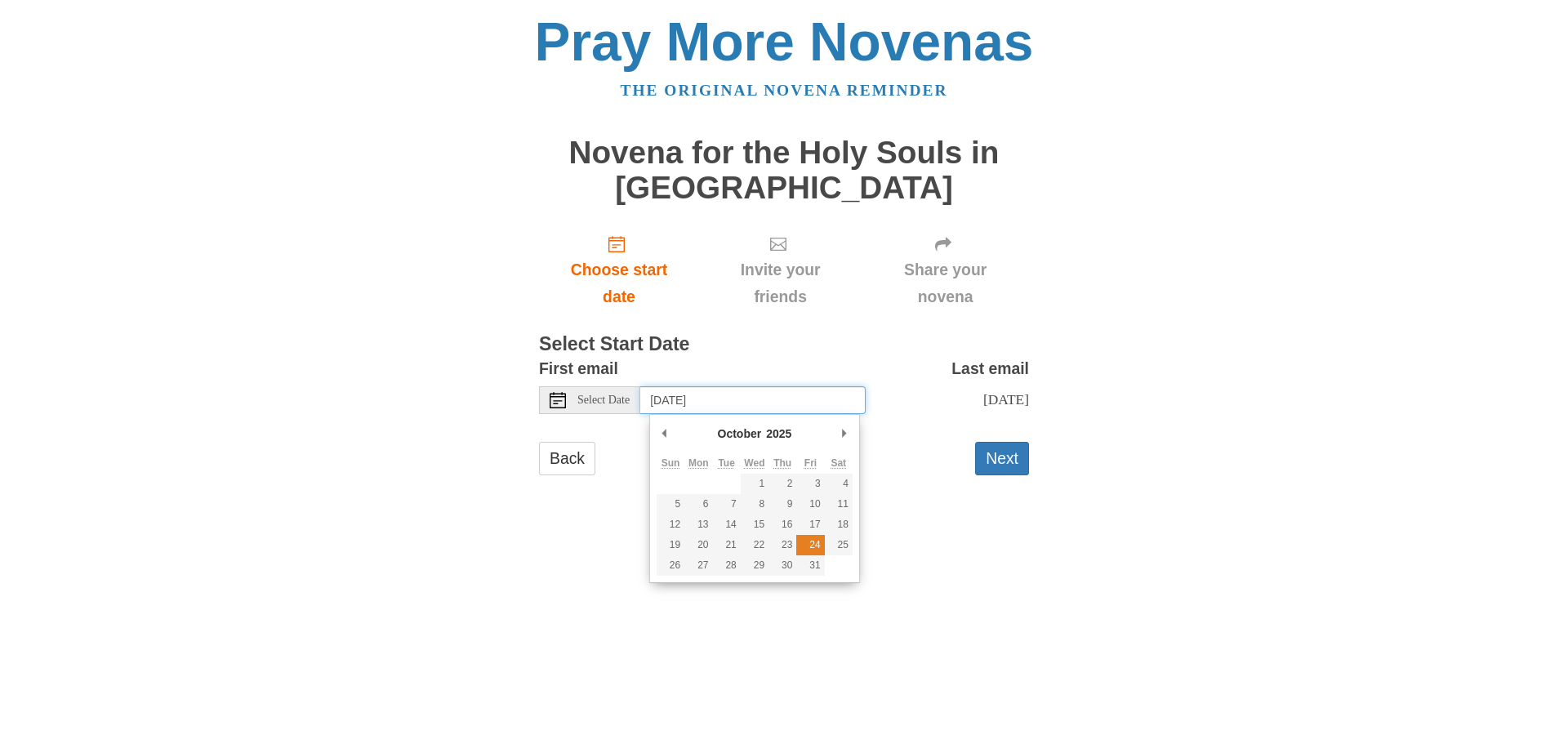
type input "[DATE]"
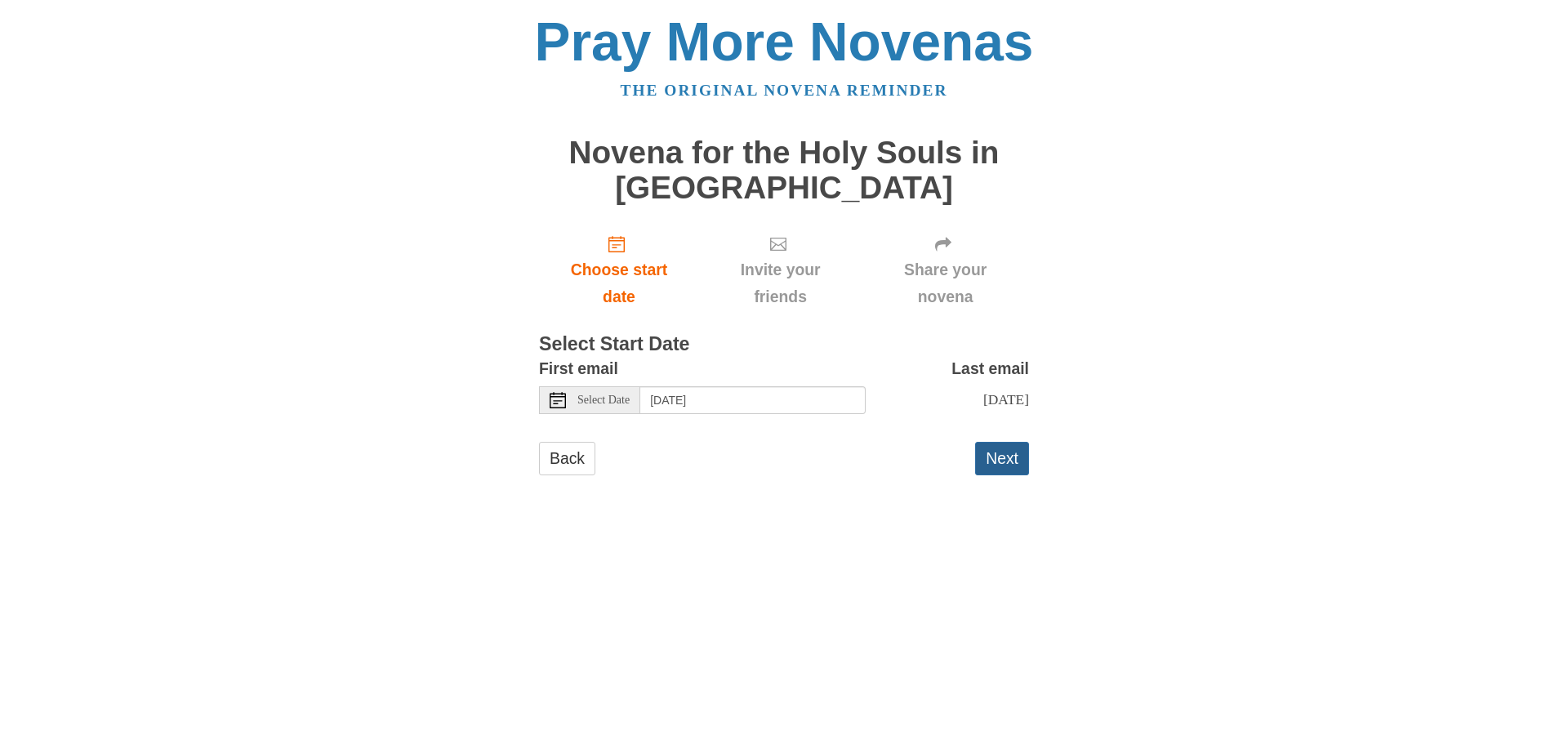
click at [996, 460] on button "Next" at bounding box center [1001, 458] width 54 height 33
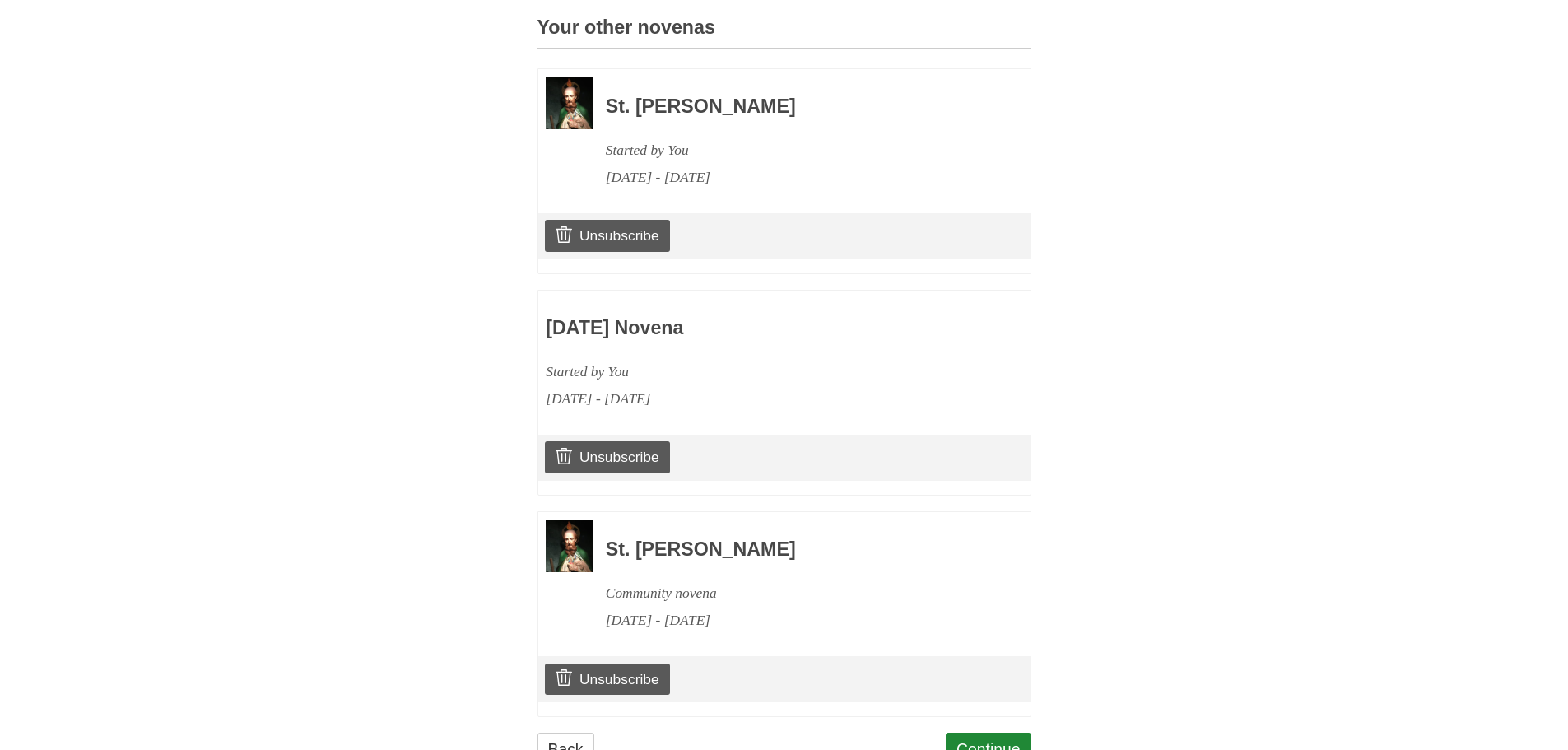
scroll to position [846, 0]
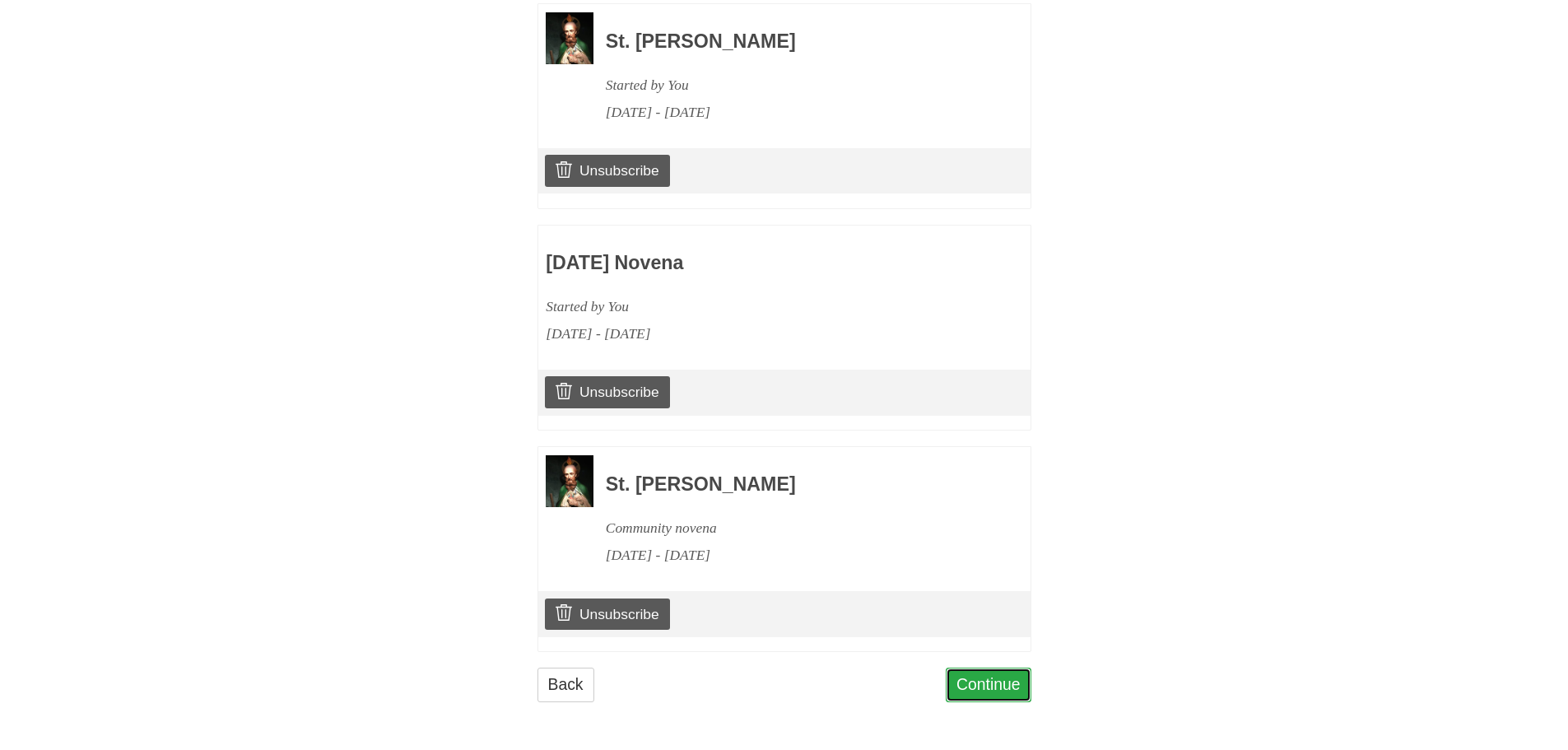
click at [1000, 681] on link "Continue" at bounding box center [989, 684] width 86 height 34
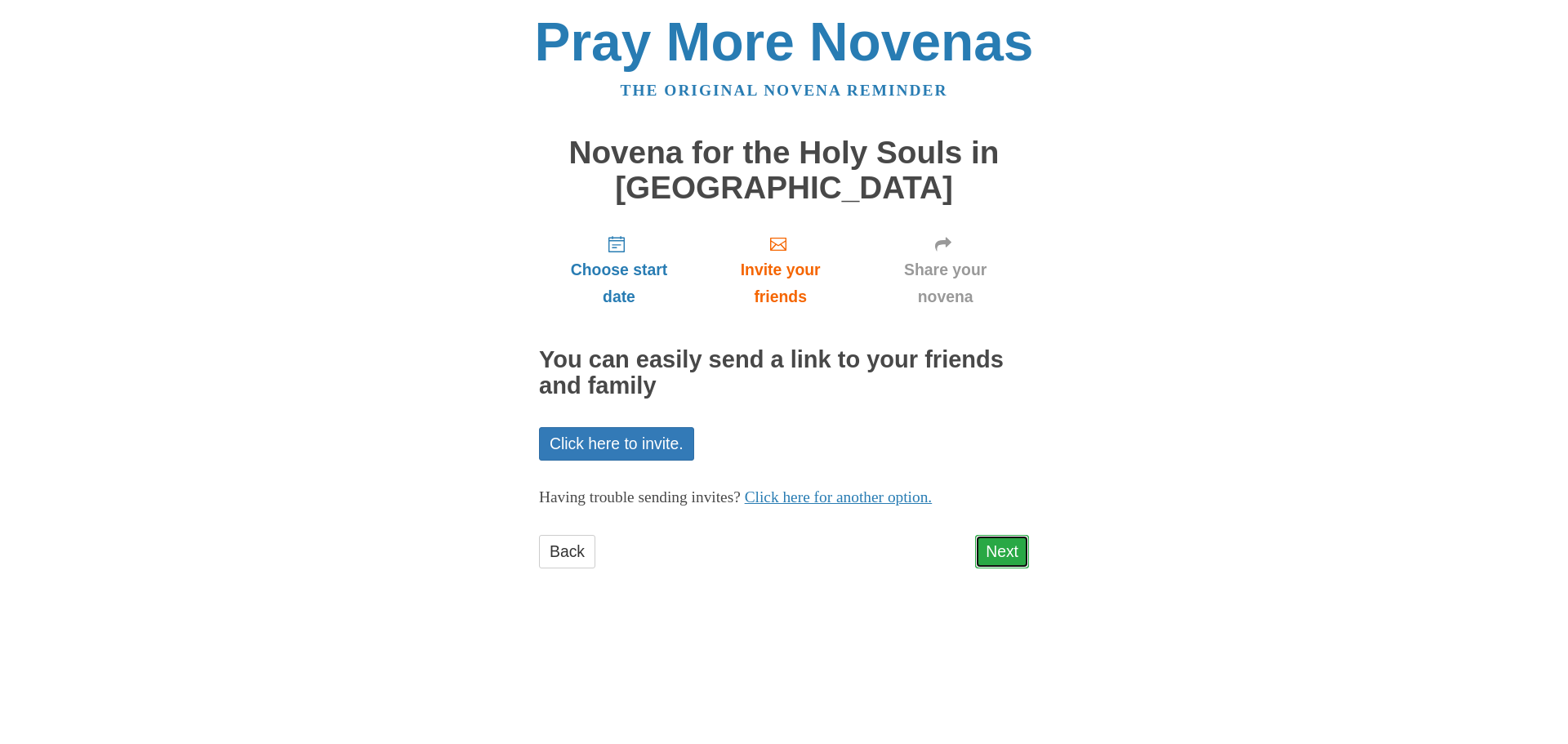
click at [1012, 551] on link "Next" at bounding box center [1001, 552] width 54 height 33
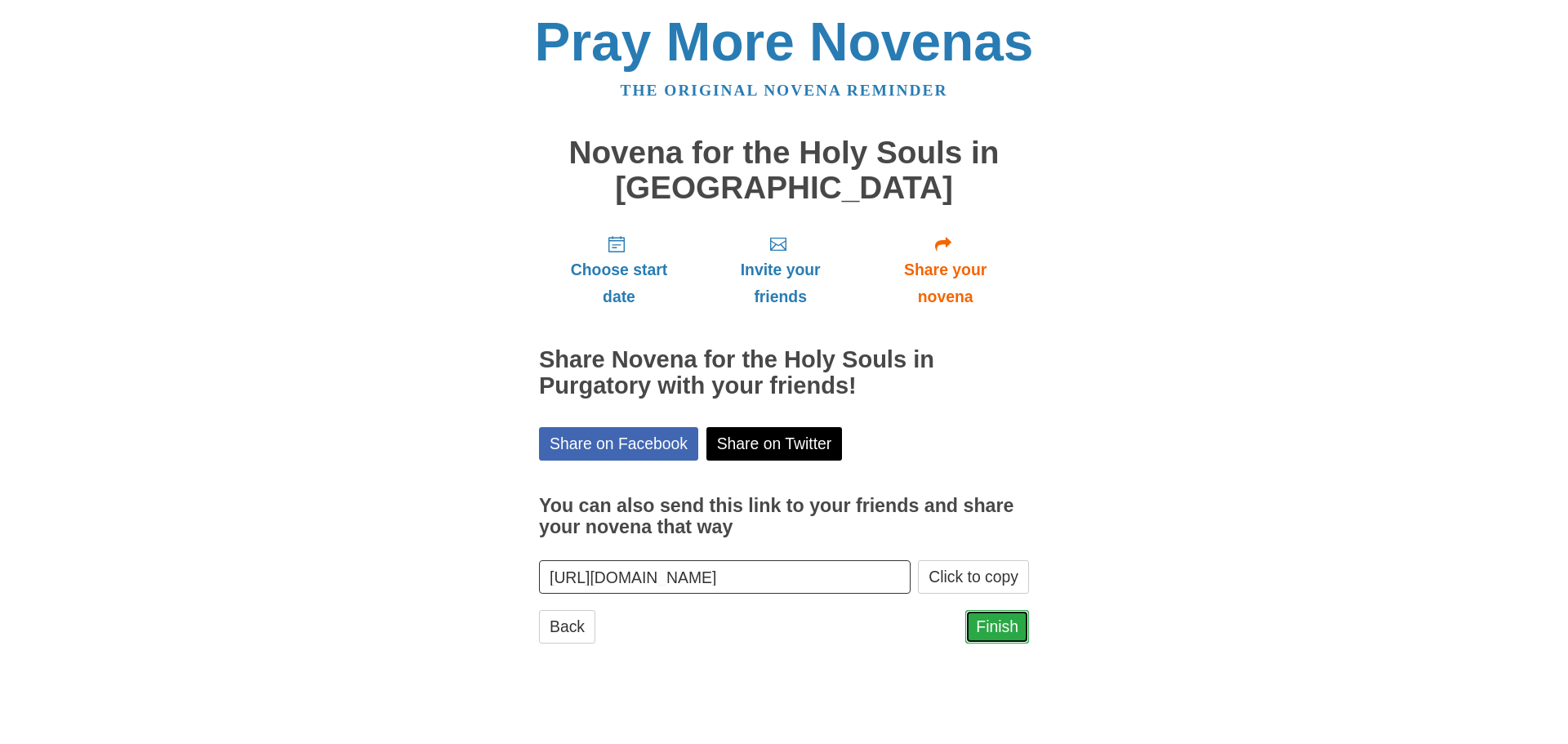
click at [988, 621] on link "Finish" at bounding box center [997, 627] width 63 height 33
